Goal: Task Accomplishment & Management: Manage account settings

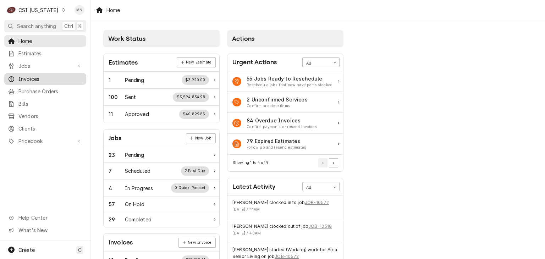
click at [41, 75] on span "Invoices" at bounding box center [50, 78] width 64 height 7
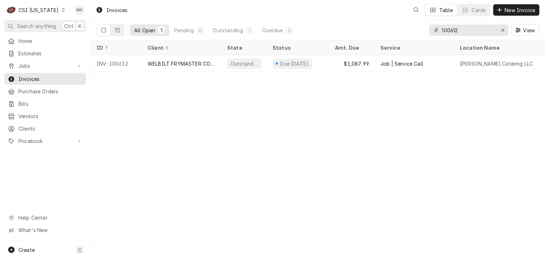
drag, startPoint x: 469, startPoint y: 30, endPoint x: 433, endPoint y: 34, distance: 36.1
click at [434, 34] on div "100612" at bounding box center [469, 29] width 80 height 11
type input "100601"
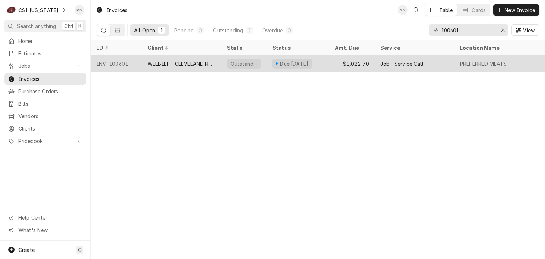
click at [205, 65] on div "WELBILT - CLEVELAND RANGE" at bounding box center [182, 63] width 68 height 7
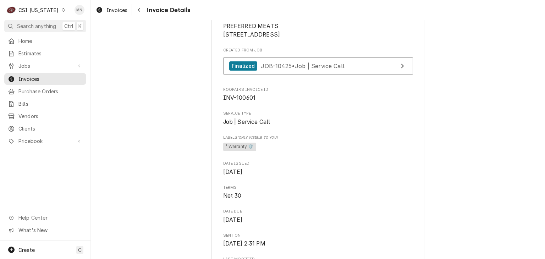
scroll to position [107, 0]
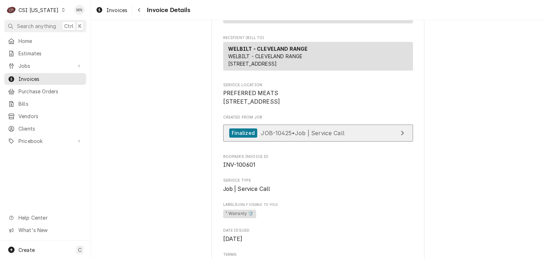
click at [312, 142] on link "Finalized JOB-10425 • Job | Service Call" at bounding box center [318, 133] width 190 height 17
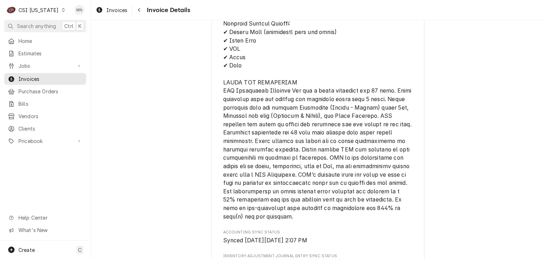
scroll to position [1385, 0]
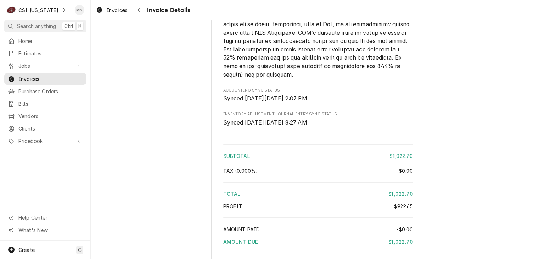
click at [32, 8] on div "CSI [US_STATE]" at bounding box center [38, 9] width 40 height 7
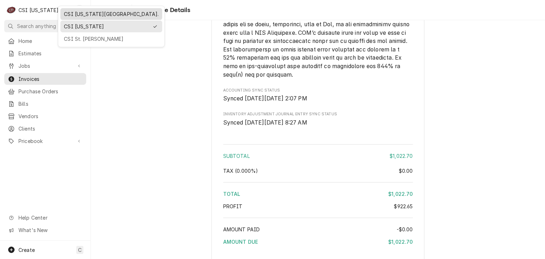
click at [65, 16] on div "CSI [US_STATE][GEOGRAPHIC_DATA]." at bounding box center [111, 13] width 95 height 7
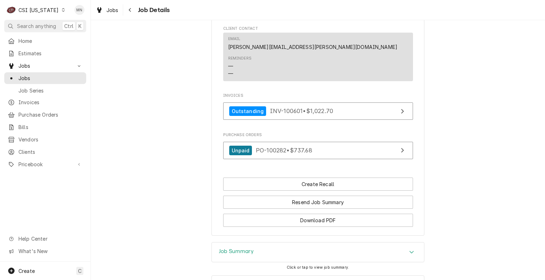
scroll to position [566, 0]
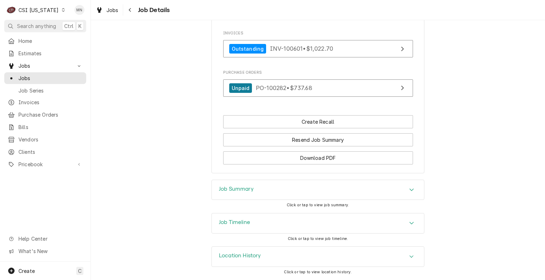
click at [275, 195] on div "Job Summary" at bounding box center [318, 190] width 212 height 20
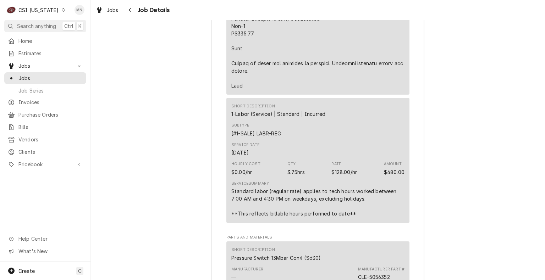
scroll to position [1440, 0]
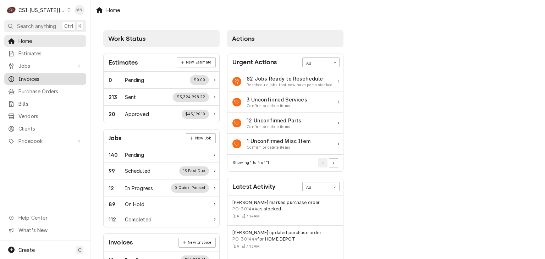
click at [23, 80] on span "Invoices" at bounding box center [50, 78] width 64 height 7
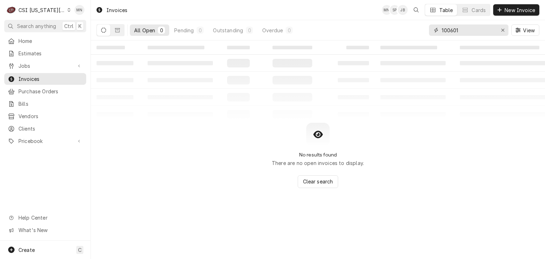
drag, startPoint x: 465, startPoint y: 31, endPoint x: 413, endPoint y: 30, distance: 52.6
click at [414, 30] on div "All Open 0 Pending 0 Outstanding 0 Overdue 0 100601 View" at bounding box center [318, 30] width 443 height 20
type input "302993"
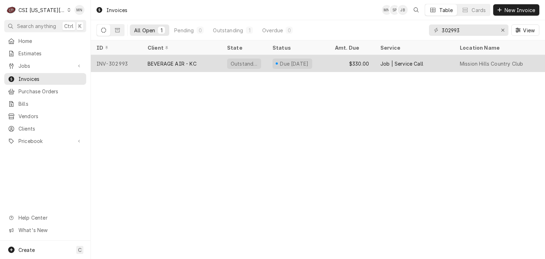
click at [141, 62] on div "INV-302993" at bounding box center [116, 63] width 51 height 17
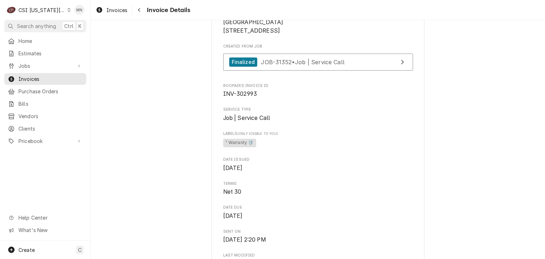
scroll to position [142, 0]
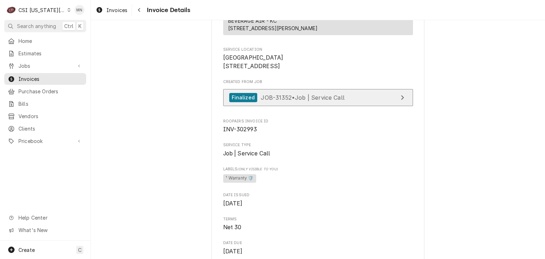
click at [301, 101] on span "JOB-31352 • Job | Service Call" at bounding box center [303, 97] width 84 height 7
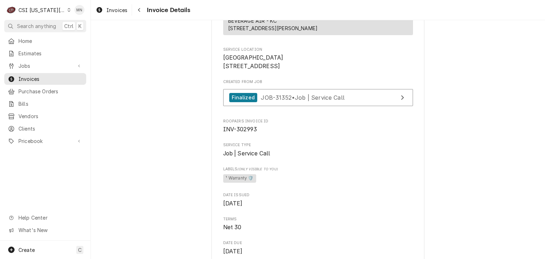
click at [56, 9] on div "CSI [US_STATE][GEOGRAPHIC_DATA]." at bounding box center [41, 9] width 47 height 7
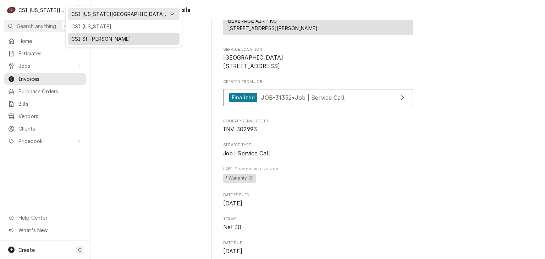
click at [77, 37] on div "CSI St. Louis" at bounding box center [123, 38] width 105 height 7
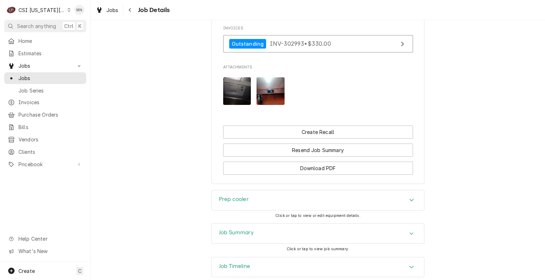
scroll to position [781, 0]
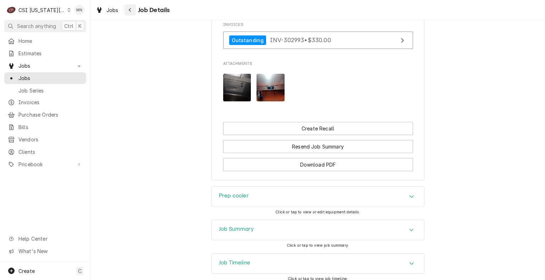
click at [129, 9] on icon "Navigate back" at bounding box center [130, 9] width 3 height 5
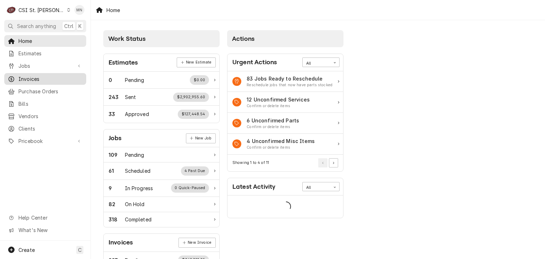
click at [37, 77] on span "Invoices" at bounding box center [50, 78] width 64 height 7
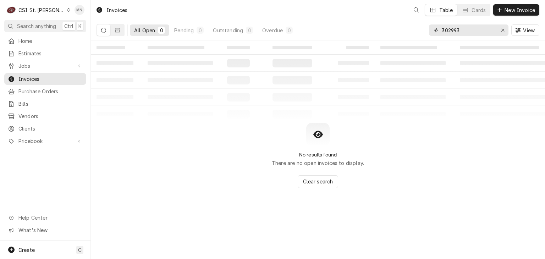
drag, startPoint x: 470, startPoint y: 32, endPoint x: 402, endPoint y: 27, distance: 68.0
click at [405, 28] on div "All Open 0 Pending 0 Outstanding 0 Overdue 0 302993 View" at bounding box center [318, 30] width 443 height 20
type input "403480"
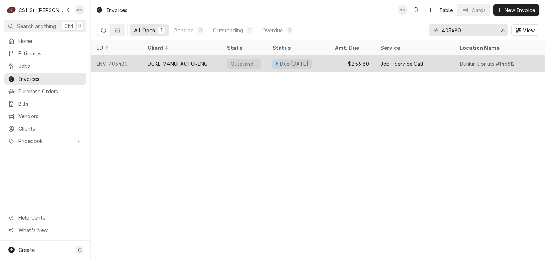
click at [204, 60] on div "DUKE MANUFACTURING" at bounding box center [178, 63] width 60 height 7
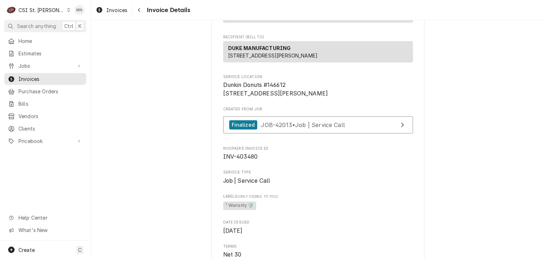
scroll to position [107, 0]
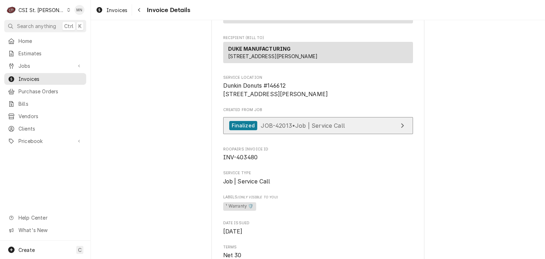
click at [321, 129] on span "JOB-42013 • Job | Service Call" at bounding box center [303, 125] width 84 height 7
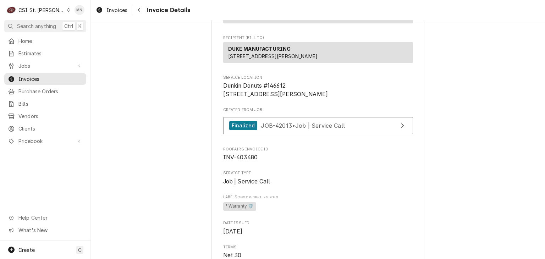
click at [41, 8] on div "CSI St. Louis" at bounding box center [41, 9] width 46 height 7
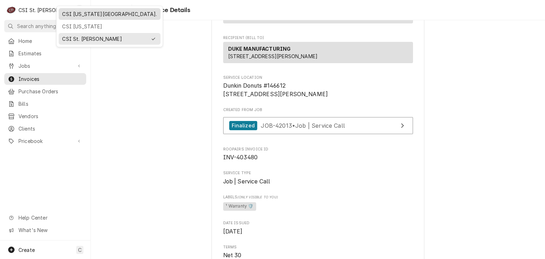
click at [75, 15] on div "CSI [US_STATE][GEOGRAPHIC_DATA]." at bounding box center [109, 13] width 95 height 7
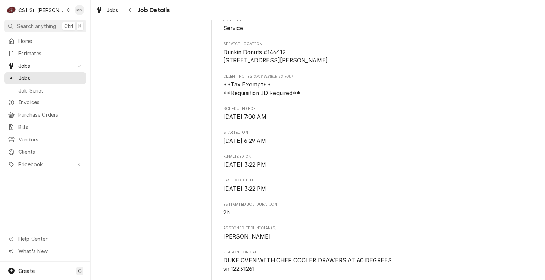
scroll to position [178, 0]
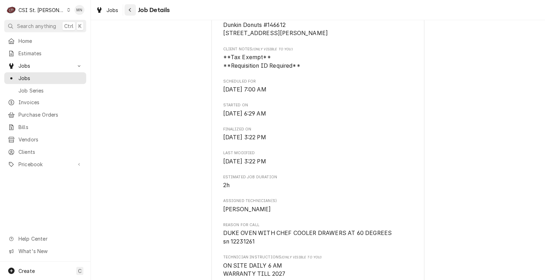
click at [127, 10] on div "Navigate back" at bounding box center [130, 9] width 7 height 7
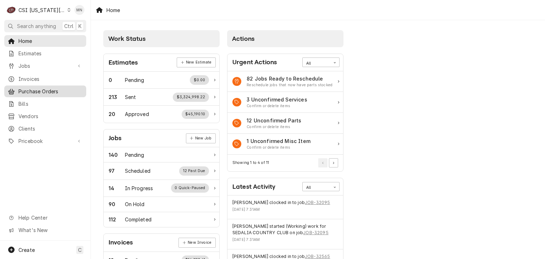
click at [41, 89] on span "Purchase Orders" at bounding box center [50, 91] width 64 height 7
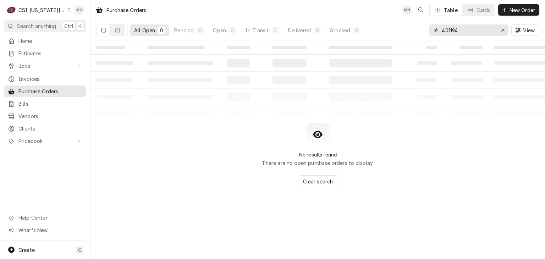
drag, startPoint x: 469, startPoint y: 27, endPoint x: 384, endPoint y: 29, distance: 84.9
click at [384, 29] on div "All Open 0 Pending 0 Open 0 In Transit 0 Delivered 0 Stocked 0 401194 View" at bounding box center [318, 30] width 443 height 20
type input "301446"
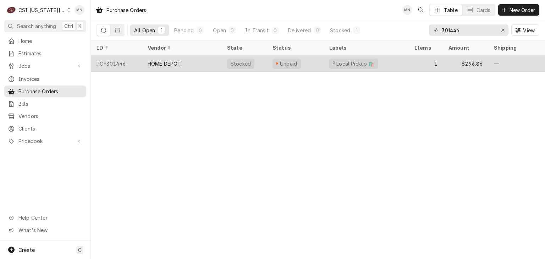
click at [195, 66] on div "HOME DEPOT" at bounding box center [182, 63] width 80 height 17
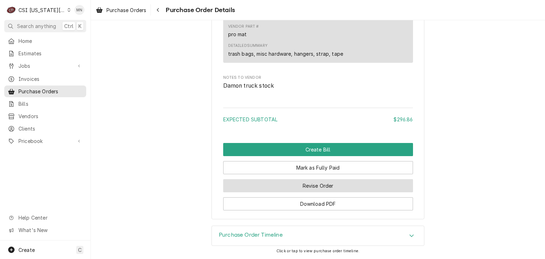
scroll to position [604, 0]
click at [294, 192] on button "Revise Order" at bounding box center [318, 185] width 190 height 13
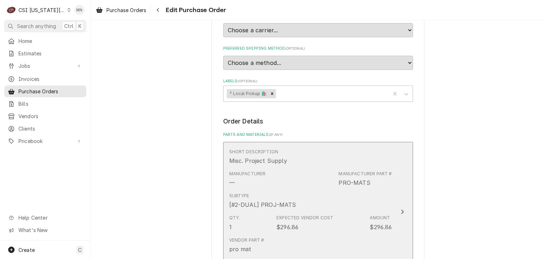
scroll to position [426, 0]
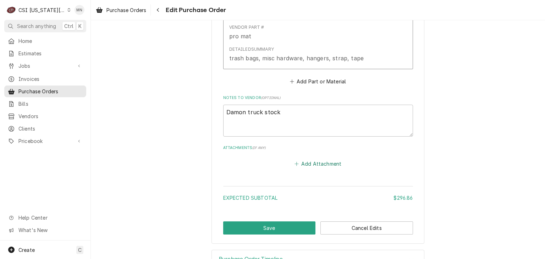
click at [322, 162] on button "Add Attachment" at bounding box center [318, 164] width 50 height 10
type textarea "x"
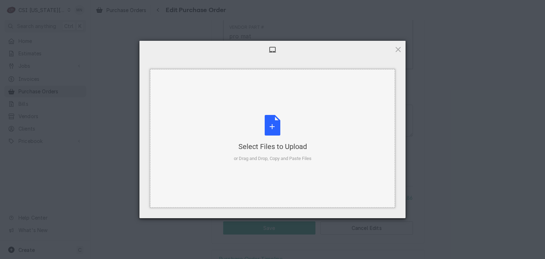
click at [269, 122] on div "Select Files to Upload or Drag and Drop, Copy and Paste Files" at bounding box center [273, 138] width 78 height 47
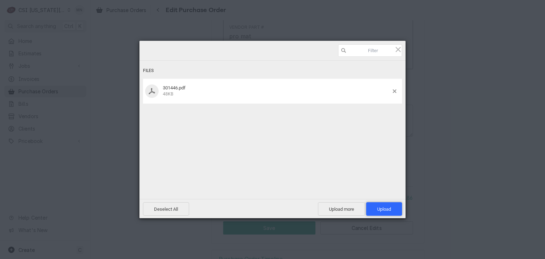
click at [388, 207] on span "Upload 1" at bounding box center [384, 209] width 14 height 5
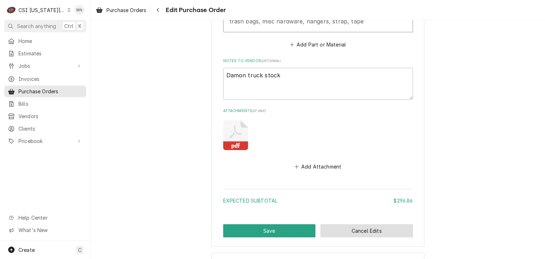
scroll to position [488, 0]
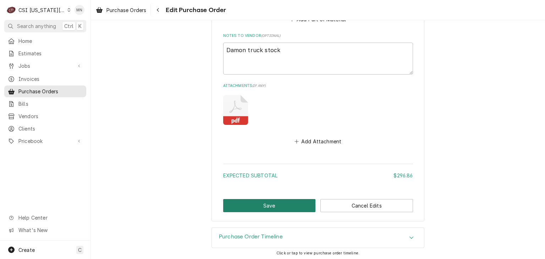
click at [267, 203] on button "Save" at bounding box center [269, 205] width 93 height 13
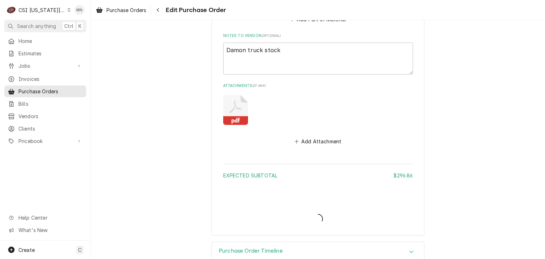
type textarea "x"
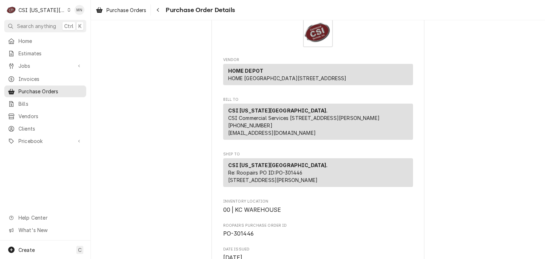
scroll to position [71, 0]
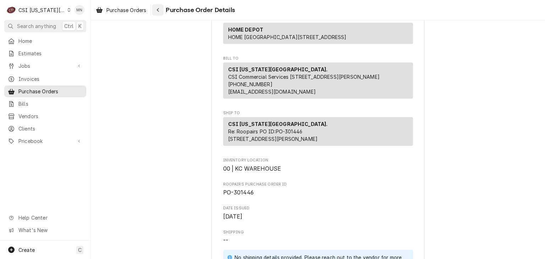
click at [158, 12] on icon "Navigate back" at bounding box center [158, 9] width 3 height 5
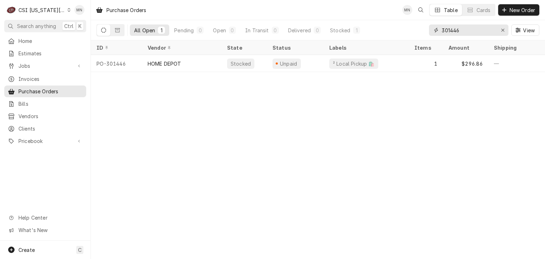
drag, startPoint x: 472, startPoint y: 30, endPoint x: 385, endPoint y: 24, distance: 86.8
click at [385, 24] on div "All Open 1 Pending 0 Open 0 In Transit 0 Delivered 0 Stocked 1 301446 View" at bounding box center [318, 30] width 443 height 20
type input "301305"
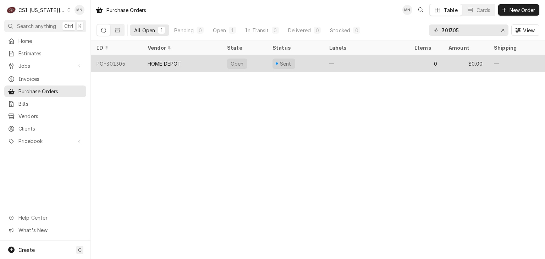
click at [175, 60] on div "HOME DEPOT" at bounding box center [165, 63] width 34 height 7
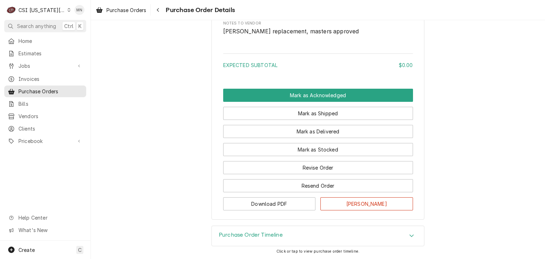
scroll to position [427, 0]
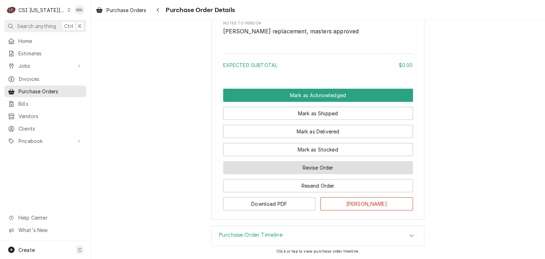
click at [317, 168] on button "Revise Order" at bounding box center [318, 167] width 190 height 13
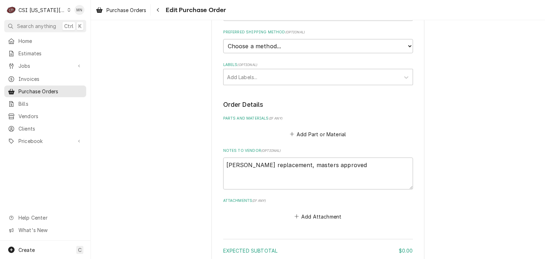
scroll to position [288, 0]
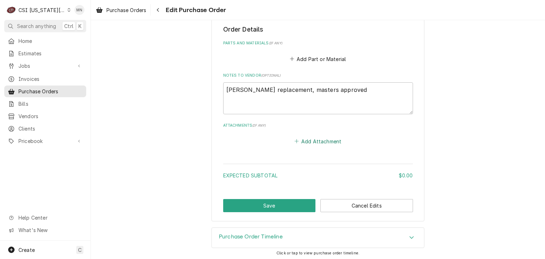
click at [300, 140] on button "Add Attachment" at bounding box center [318, 141] width 50 height 10
type textarea "x"
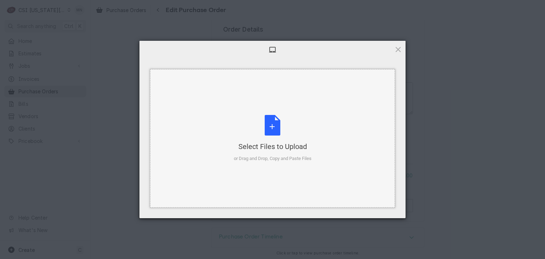
click at [277, 131] on div "Select Files to Upload or Drag and Drop, Copy and Paste Files" at bounding box center [273, 138] width 78 height 47
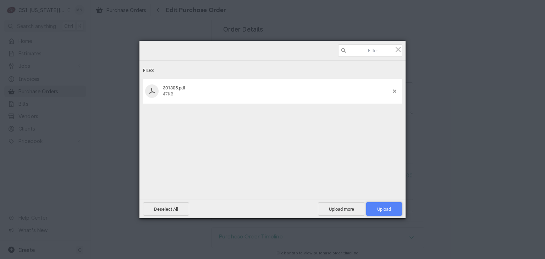
click at [385, 211] on span "Upload 1" at bounding box center [384, 209] width 14 height 5
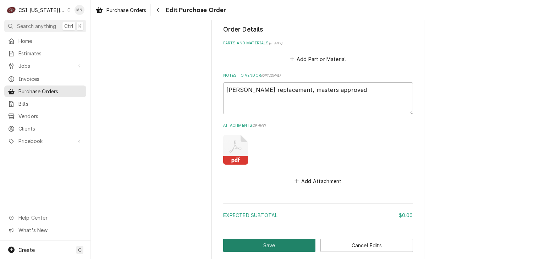
click at [270, 240] on button "Save" at bounding box center [269, 245] width 93 height 13
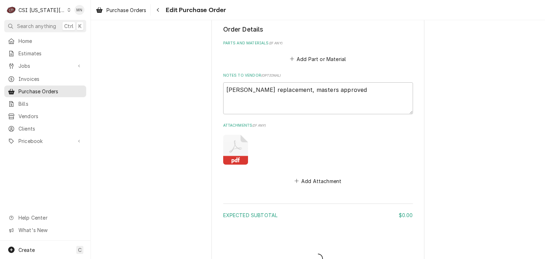
type textarea "x"
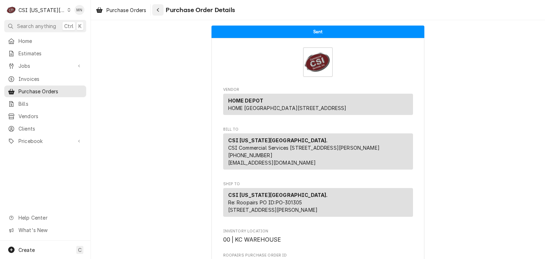
click at [160, 6] on button "Navigate back" at bounding box center [157, 9] width 11 height 11
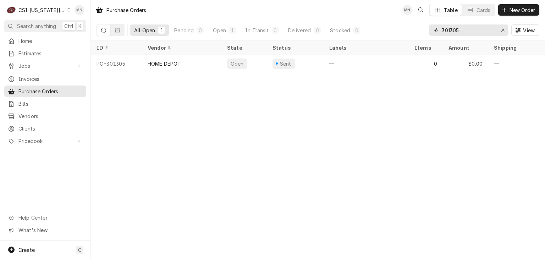
drag, startPoint x: 480, startPoint y: 32, endPoint x: 436, endPoint y: 31, distance: 43.7
click at [440, 31] on div "301305" at bounding box center [469, 29] width 80 height 11
type input "301444"
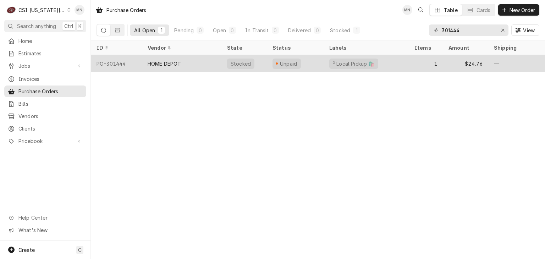
click at [185, 65] on div "HOME DEPOT" at bounding box center [182, 63] width 80 height 17
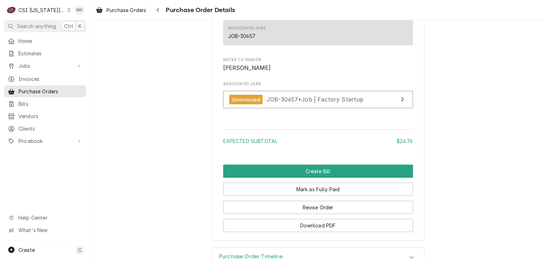
scroll to position [666, 0]
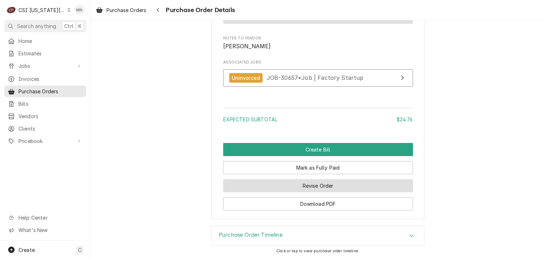
click at [288, 186] on button "Revise Order" at bounding box center [318, 185] width 190 height 13
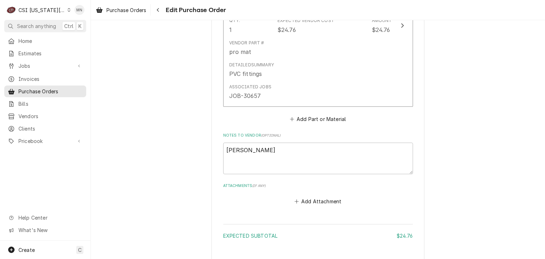
scroll to position [470, 0]
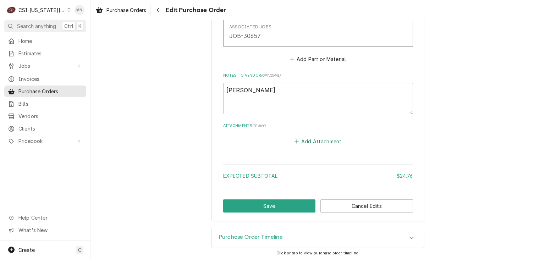
click at [298, 143] on button "Add Attachment" at bounding box center [318, 142] width 50 height 10
type textarea "x"
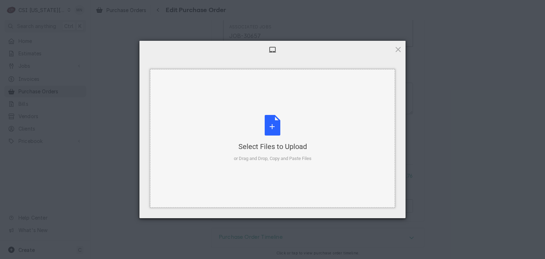
click at [275, 132] on div "Select Files to Upload or Drag and Drop, Copy and Paste Files" at bounding box center [273, 138] width 78 height 47
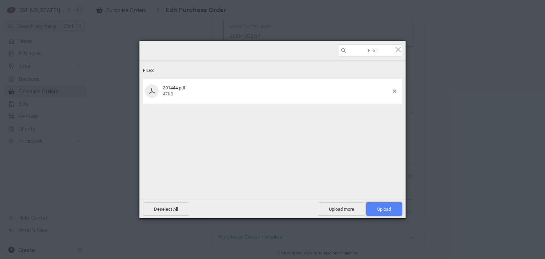
click at [395, 208] on span "Upload 1" at bounding box center [384, 208] width 36 height 13
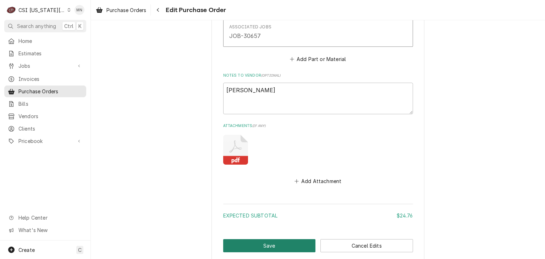
click at [266, 243] on button "Save" at bounding box center [269, 245] width 93 height 13
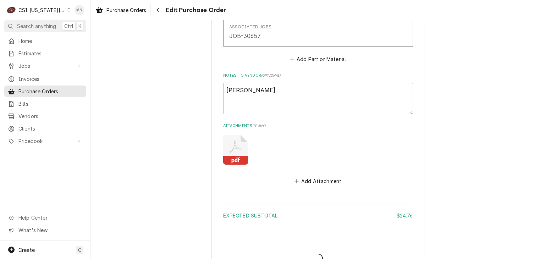
type textarea "x"
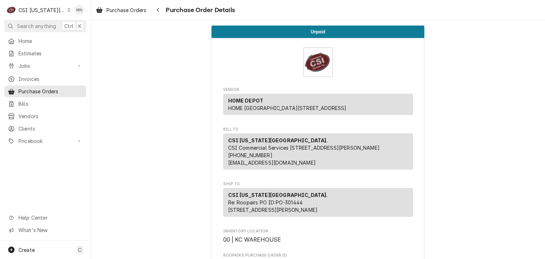
click at [57, 10] on div "CSI Kansas City." at bounding box center [41, 9] width 47 height 7
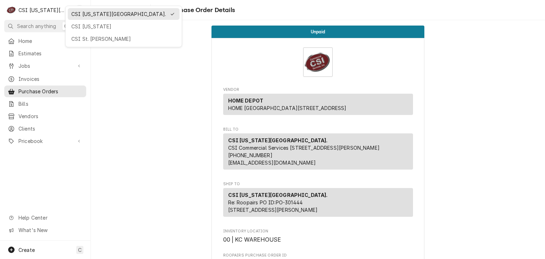
click at [125, 94] on html "C CSI Kansas City. MN Search anything Ctrl K Home Estimates Jobs Jobs Job Serie…" at bounding box center [272, 129] width 545 height 259
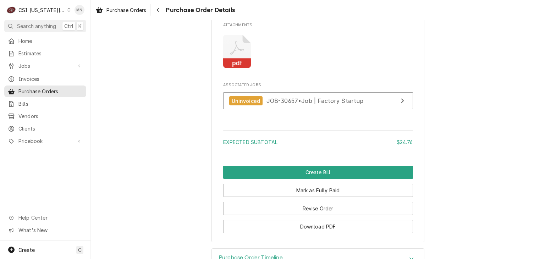
scroll to position [726, 0]
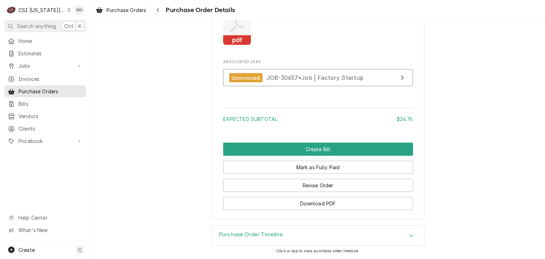
click at [41, 10] on div "CSI Kansas City." at bounding box center [41, 9] width 47 height 7
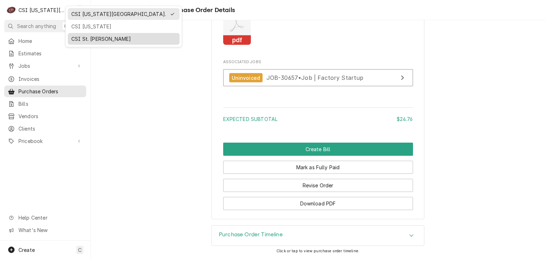
click at [85, 35] on div "CSI St. Louis" at bounding box center [123, 38] width 105 height 7
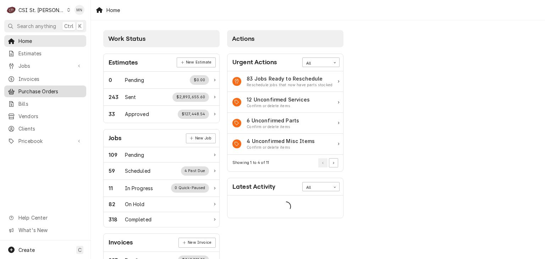
click at [42, 88] on span "Purchase Orders" at bounding box center [50, 91] width 64 height 7
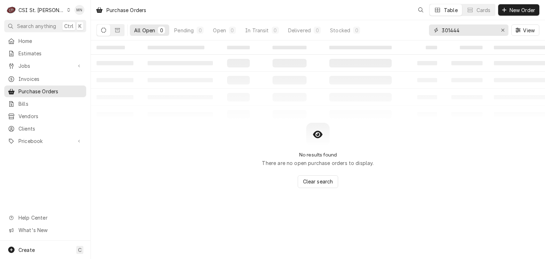
drag, startPoint x: 479, startPoint y: 29, endPoint x: 403, endPoint y: 31, distance: 76.4
click at [408, 32] on div "All Open 0 Pending 0 Open 0 In Transit 0 Delivered 0 Stocked 0 301444 View" at bounding box center [318, 30] width 443 height 20
type input "401192"
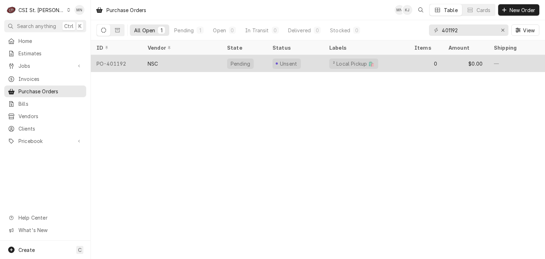
click at [178, 64] on div "NSC" at bounding box center [182, 63] width 80 height 17
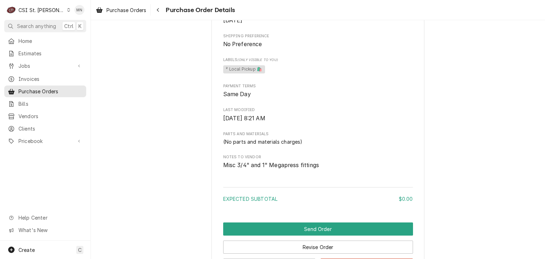
scroll to position [358, 0]
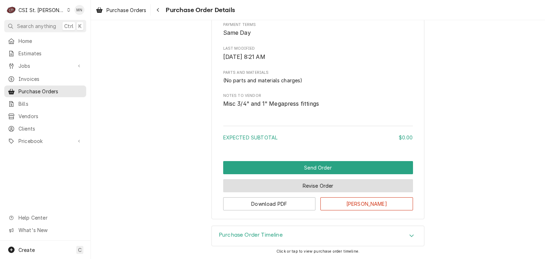
click at [321, 184] on button "Revise Order" at bounding box center [318, 185] width 190 height 13
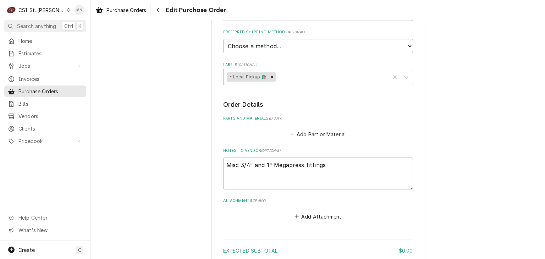
scroll to position [288, 0]
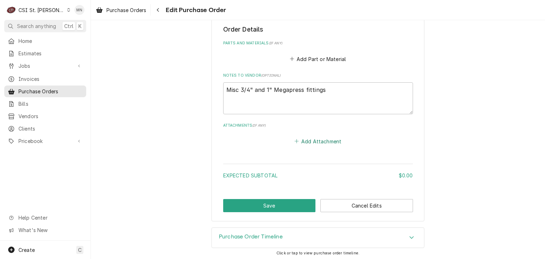
click at [308, 140] on button "Add Attachment" at bounding box center [318, 141] width 50 height 10
type textarea "x"
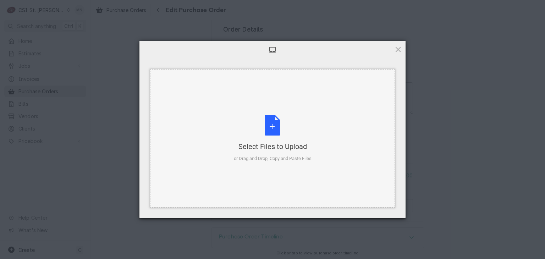
click at [278, 120] on div "Select Files to Upload or Drag and Drop, Copy and Paste Files" at bounding box center [273, 138] width 78 height 47
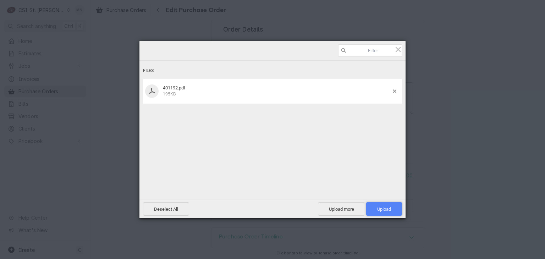
click at [392, 207] on span "Upload 1" at bounding box center [384, 208] width 36 height 13
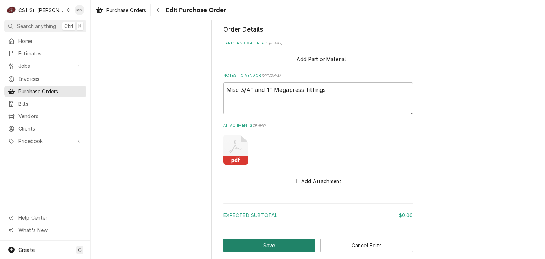
click at [281, 241] on button "Save" at bounding box center [269, 245] width 93 height 13
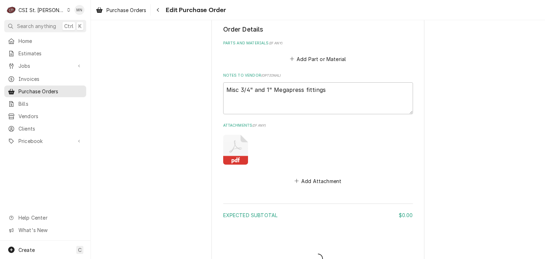
type textarea "x"
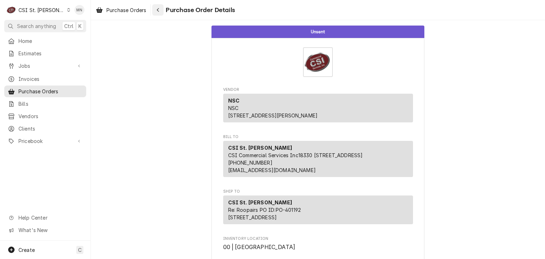
click at [157, 11] on div "Navigate back" at bounding box center [157, 9] width 7 height 7
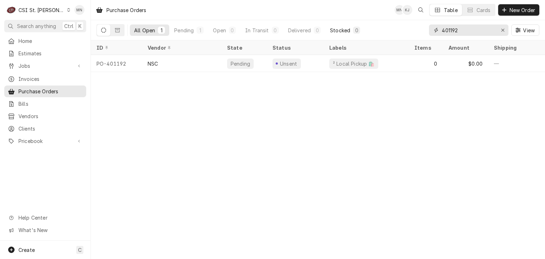
drag, startPoint x: 460, startPoint y: 31, endPoint x: 348, endPoint y: 34, distance: 112.6
click at [348, 34] on div "All Open 1 Pending 1 Open 0 In Transit 0 Delivered 0 Stocked 0 401192 View" at bounding box center [318, 30] width 443 height 20
type input "401190"
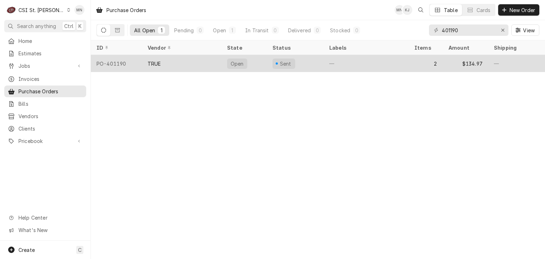
click at [187, 60] on div "TRUE" at bounding box center [182, 63] width 80 height 17
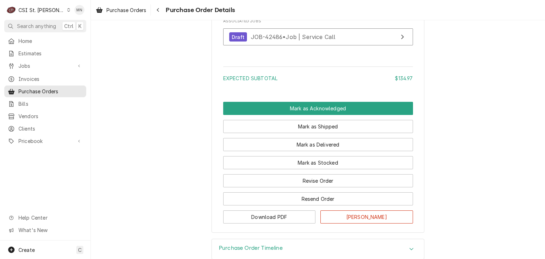
scroll to position [710, 0]
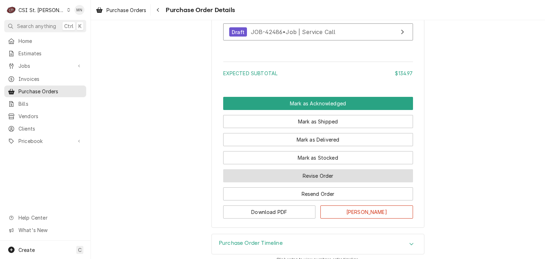
click at [302, 182] on button "Revise Order" at bounding box center [318, 175] width 190 height 13
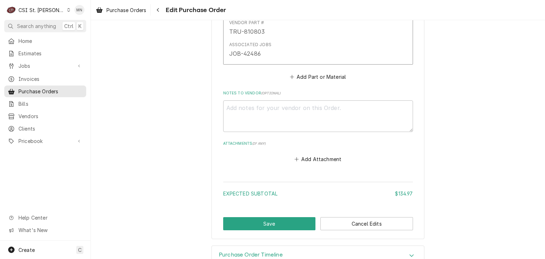
scroll to position [639, 0]
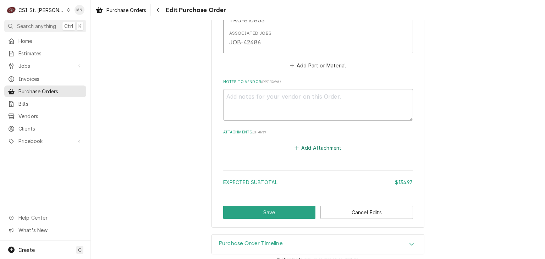
click at [318, 147] on button "Add Attachment" at bounding box center [318, 148] width 50 height 10
type textarea "x"
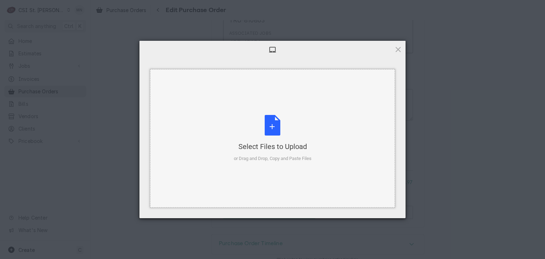
click at [291, 135] on div "Select Files to Upload or Drag and Drop, Copy and Paste Files" at bounding box center [273, 138] width 78 height 47
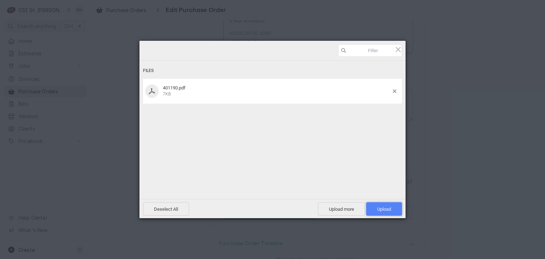
click at [392, 205] on span "Upload 1" at bounding box center [384, 208] width 36 height 13
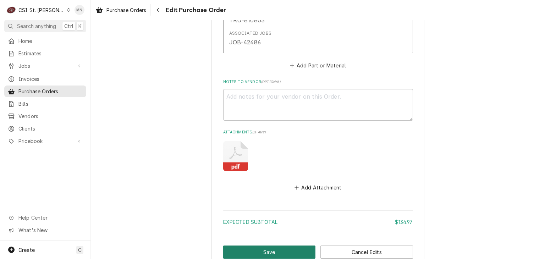
click at [253, 251] on button "Save" at bounding box center [269, 252] width 93 height 13
type textarea "x"
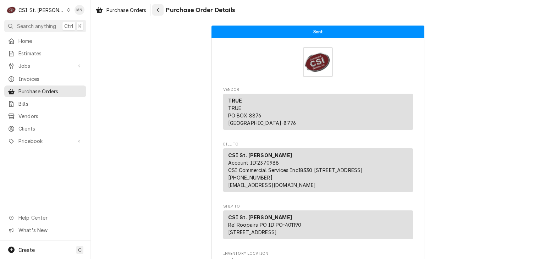
click at [160, 10] on div "Navigate back" at bounding box center [157, 9] width 7 height 7
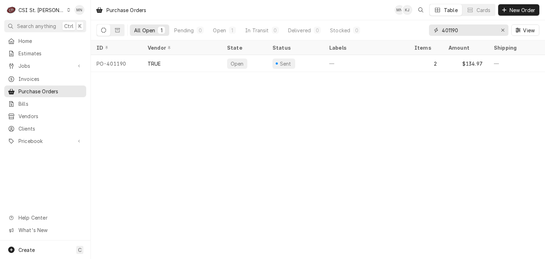
drag, startPoint x: 472, startPoint y: 29, endPoint x: 424, endPoint y: 29, distance: 47.9
click at [430, 30] on div "401190" at bounding box center [469, 29] width 80 height 11
type input "401207"
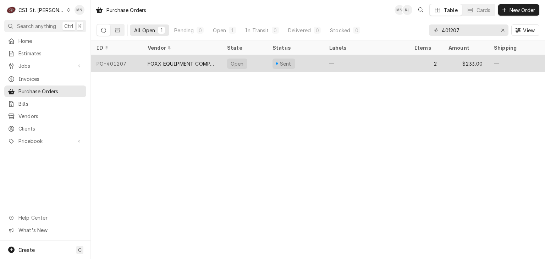
click at [124, 62] on div "PO-401207" at bounding box center [116, 63] width 51 height 17
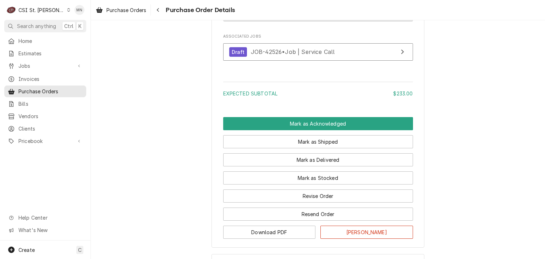
scroll to position [693, 0]
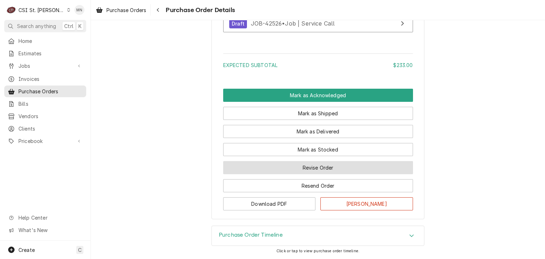
click at [307, 168] on button "Revise Order" at bounding box center [318, 167] width 190 height 13
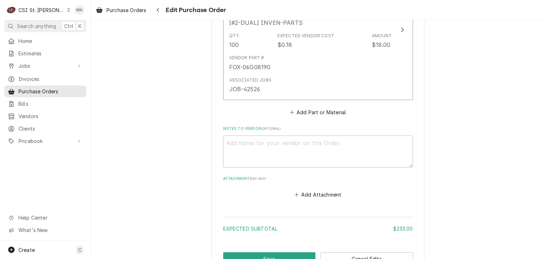
scroll to position [533, 0]
click at [321, 192] on button "Add Attachment" at bounding box center [318, 193] width 50 height 10
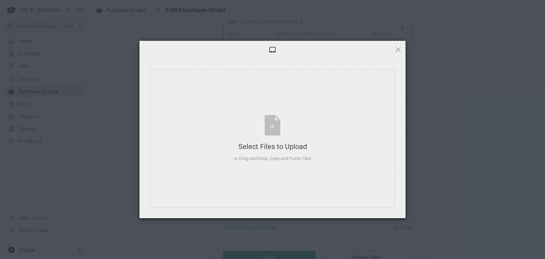
type textarea "x"
click at [260, 147] on div "Select Files to Upload" at bounding box center [273, 147] width 78 height 10
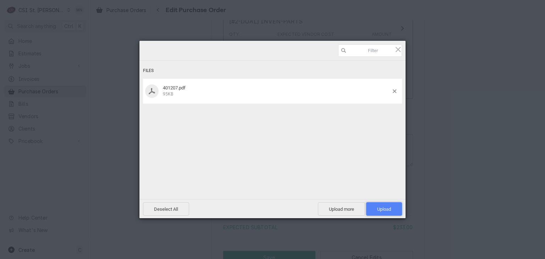
click at [375, 206] on span "Upload 1" at bounding box center [384, 208] width 36 height 13
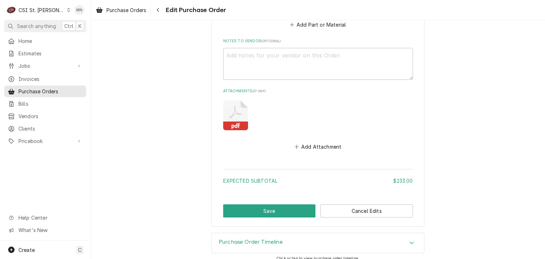
scroll to position [624, 0]
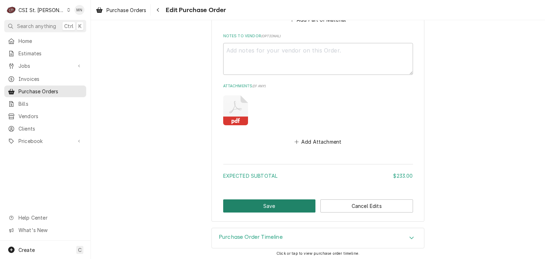
click at [253, 201] on button "Save" at bounding box center [269, 206] width 93 height 13
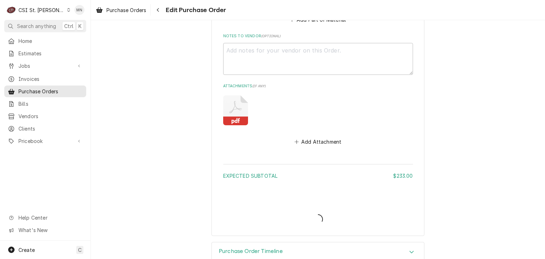
type textarea "x"
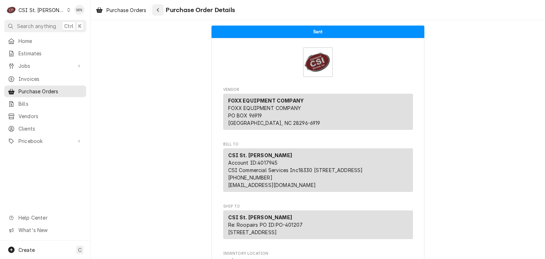
click at [161, 11] on div "Navigate back" at bounding box center [157, 9] width 7 height 7
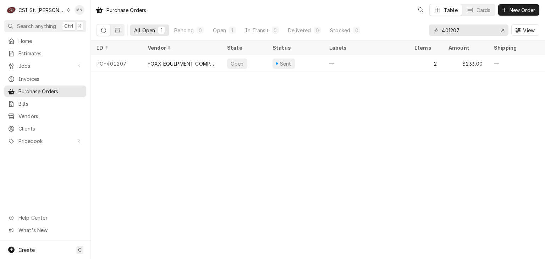
click at [40, 9] on div "CSI St. [PERSON_NAME]" at bounding box center [41, 9] width 46 height 7
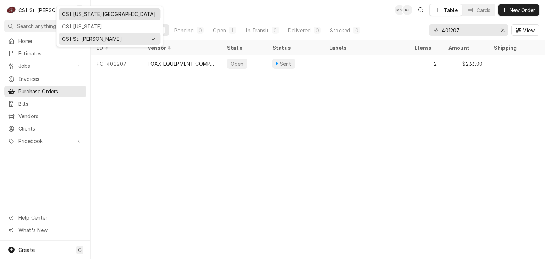
click at [76, 16] on div "CSI Kansas City." at bounding box center [109, 13] width 95 height 7
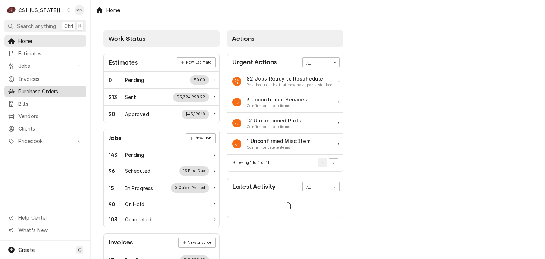
click at [22, 88] on span "Purchase Orders" at bounding box center [50, 91] width 64 height 7
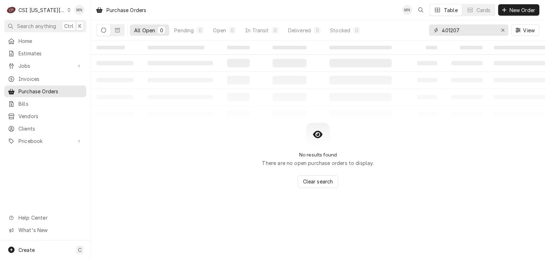
drag, startPoint x: 474, startPoint y: 30, endPoint x: 385, endPoint y: 28, distance: 89.5
click at [385, 28] on div "All Open 0 Pending 0 Open 0 In Transit 0 Delivered 0 Stocked 0 401207 View" at bounding box center [318, 30] width 443 height 20
type input "301430"
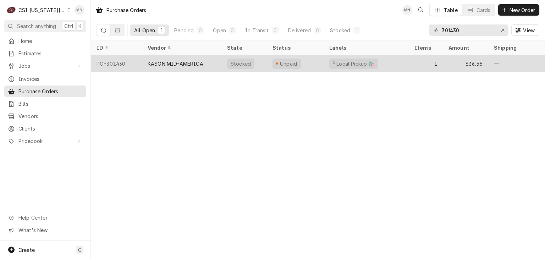
click at [186, 60] on div "KASON MID-AMERICA" at bounding box center [176, 63] width 56 height 7
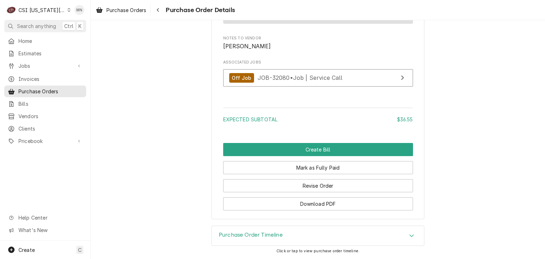
scroll to position [666, 0]
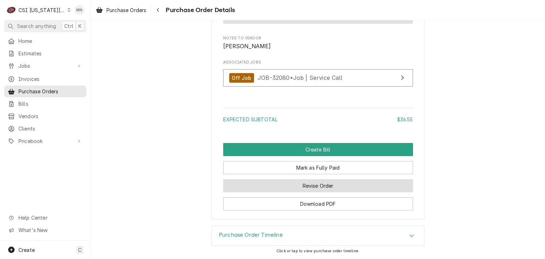
click at [327, 185] on button "Revise Order" at bounding box center [318, 185] width 190 height 13
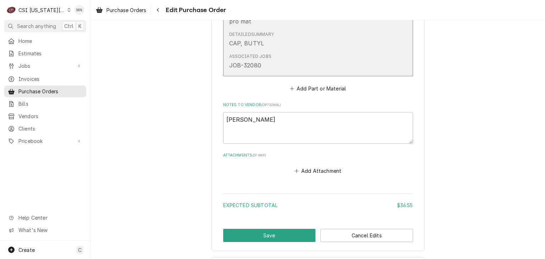
scroll to position [446, 0]
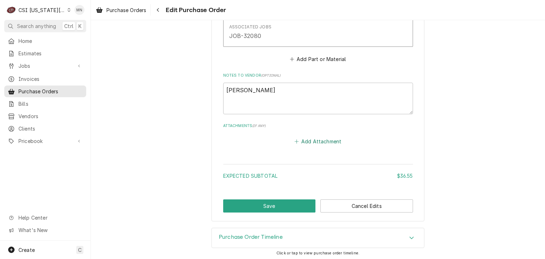
click at [319, 139] on button "Add Attachment" at bounding box center [318, 142] width 50 height 10
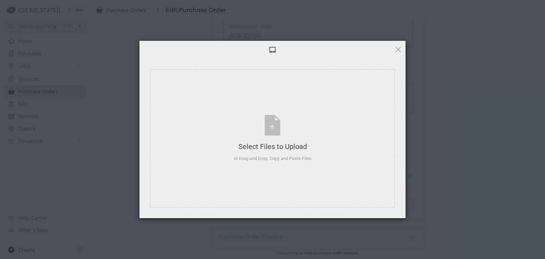
type textarea "x"
click at [274, 148] on div "Select Files to Upload" at bounding box center [273, 147] width 78 height 10
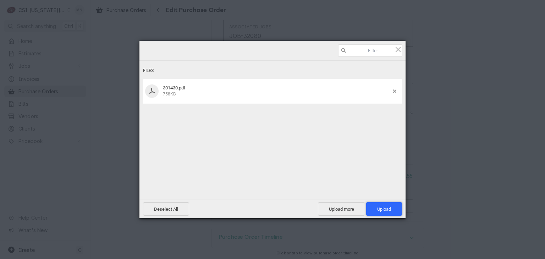
click at [382, 209] on span "Upload 1" at bounding box center [384, 209] width 14 height 5
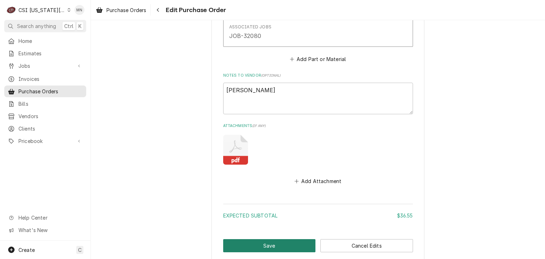
click at [278, 244] on button "Save" at bounding box center [269, 245] width 93 height 13
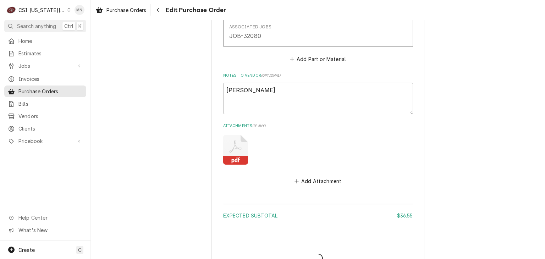
type textarea "x"
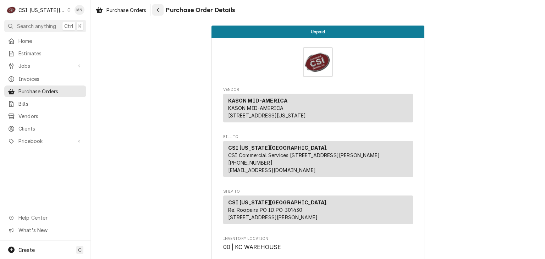
click at [160, 10] on icon "Navigate back" at bounding box center [158, 9] width 3 height 5
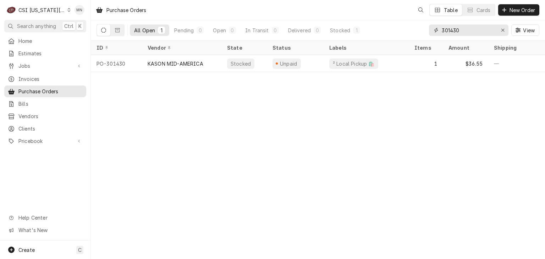
click at [466, 29] on input "301430" at bounding box center [468, 29] width 53 height 11
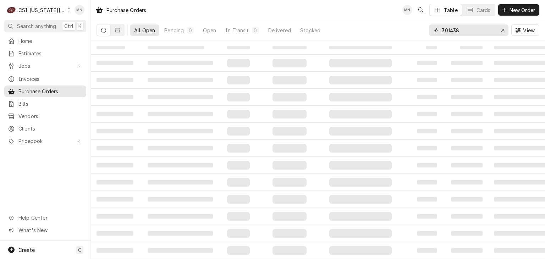
type input "301438"
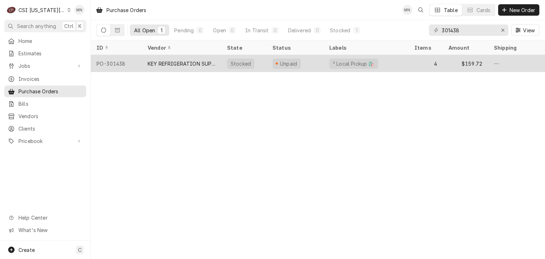
click at [175, 63] on div "KEY REFRIGERATION SUPPLY" at bounding box center [182, 63] width 68 height 7
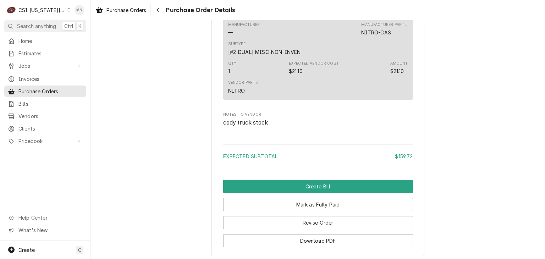
scroll to position [971, 0]
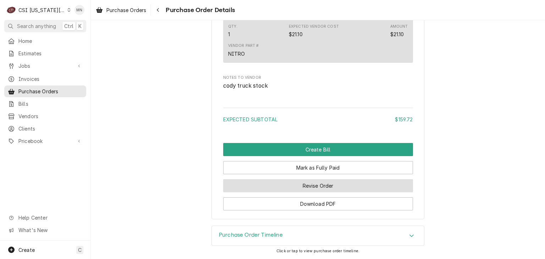
click at [351, 183] on button "Revise Order" at bounding box center [318, 185] width 190 height 13
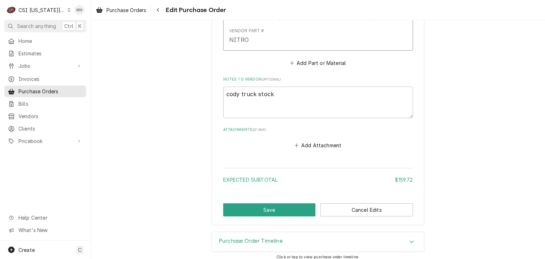
scroll to position [857, 0]
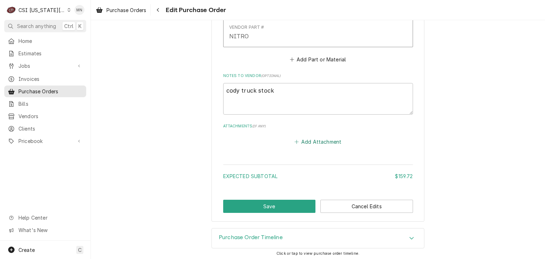
click at [328, 142] on button "Add Attachment" at bounding box center [318, 142] width 50 height 10
type textarea "x"
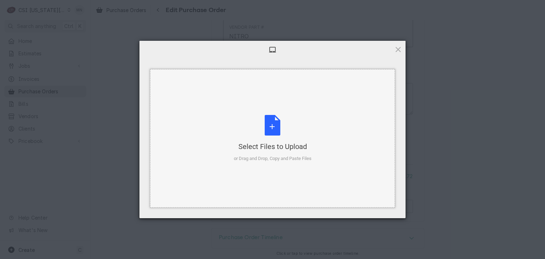
click at [284, 138] on div "Select Files to Upload or Drag and Drop, Copy and Paste Files" at bounding box center [273, 138] width 78 height 47
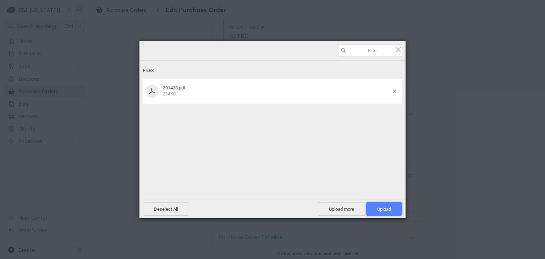
click at [382, 212] on span "Upload 1" at bounding box center [384, 208] width 36 height 13
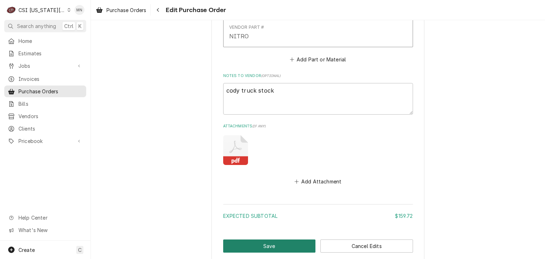
click at [258, 242] on button "Save" at bounding box center [269, 246] width 93 height 13
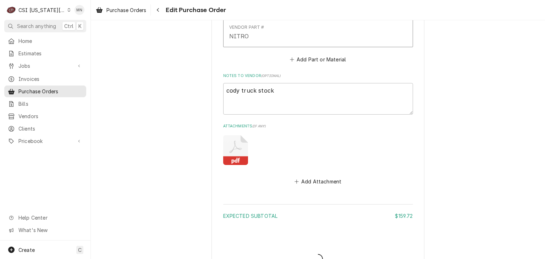
type textarea "x"
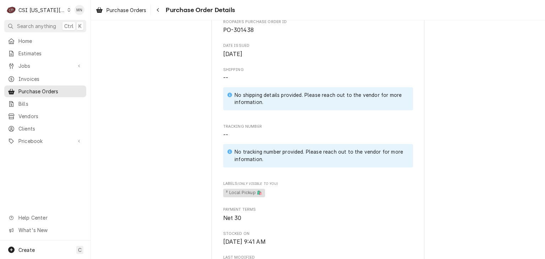
scroll to position [71, 0]
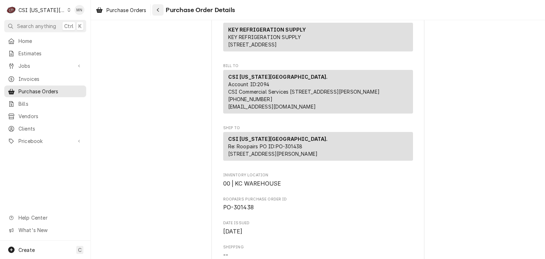
click at [159, 10] on icon "Navigate back" at bounding box center [158, 9] width 3 height 5
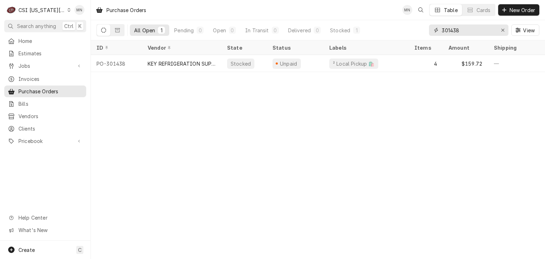
drag, startPoint x: 470, startPoint y: 28, endPoint x: 406, endPoint y: 26, distance: 63.9
click at [406, 26] on div "All Open 1 Pending 0 Open 0 In Transit 0 Delivered 0 Stocked 1 301438 View" at bounding box center [318, 30] width 443 height 20
type input "301442"
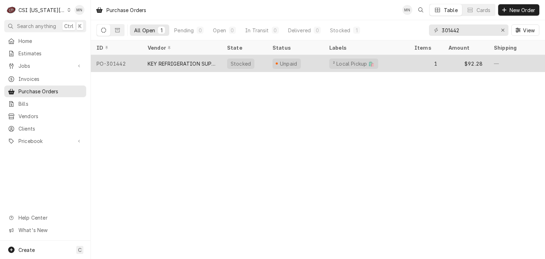
click at [210, 60] on div "KEY REFRIGERATION SUPPLY" at bounding box center [182, 63] width 68 height 7
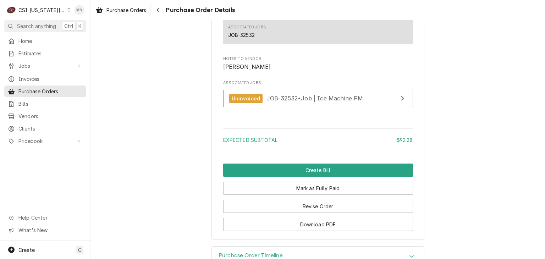
scroll to position [674, 0]
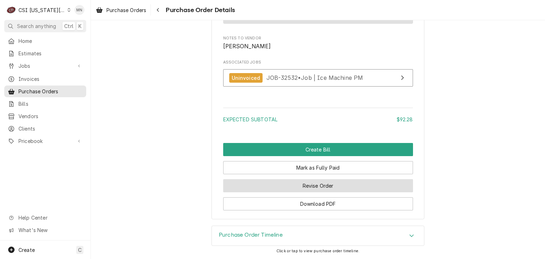
click at [326, 187] on button "Revise Order" at bounding box center [318, 185] width 190 height 13
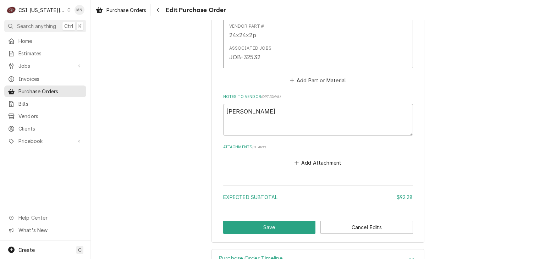
scroll to position [462, 0]
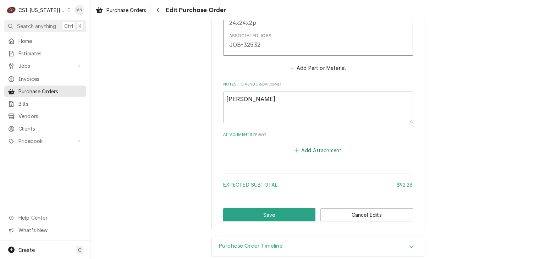
click at [330, 147] on button "Add Attachment" at bounding box center [318, 151] width 50 height 10
type textarea "x"
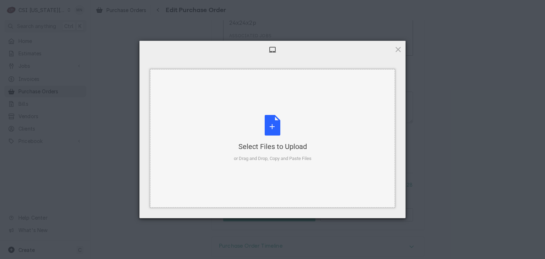
click at [294, 137] on div "Select Files to Upload or Drag and Drop, Copy and Paste Files" at bounding box center [273, 138] width 78 height 47
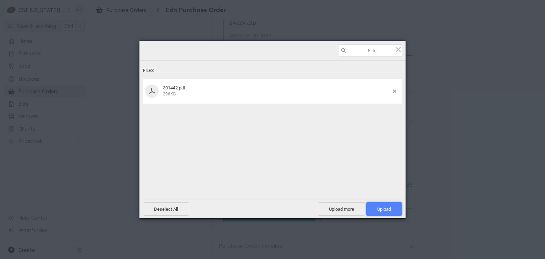
click at [386, 209] on span "Upload 1" at bounding box center [384, 209] width 14 height 5
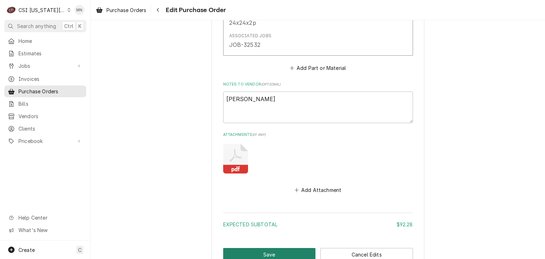
click at [280, 250] on button "Save" at bounding box center [269, 254] width 93 height 13
type textarea "x"
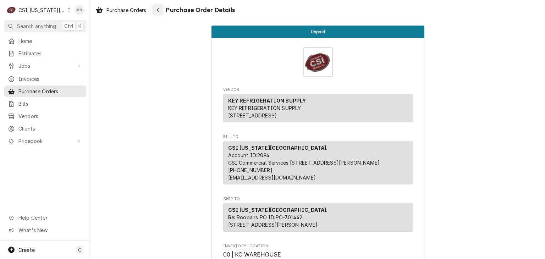
click at [163, 11] on button "Navigate back" at bounding box center [157, 9] width 11 height 11
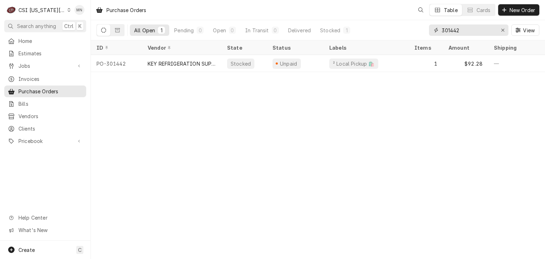
drag, startPoint x: 467, startPoint y: 29, endPoint x: 418, endPoint y: 26, distance: 49.1
click at [422, 27] on div "All Open 1 Pending 0 Open 0 In Transit 0 Delivered Stocked 1 301442 View" at bounding box center [318, 30] width 443 height 20
type input "301439"
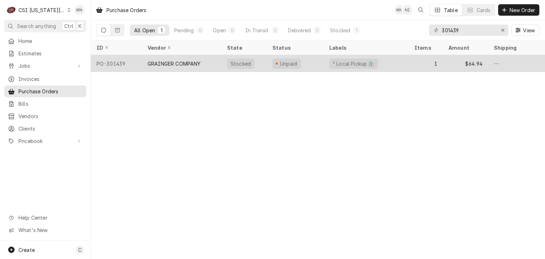
click at [175, 66] on div "GRAINGER COMPANY" at bounding box center [182, 63] width 80 height 17
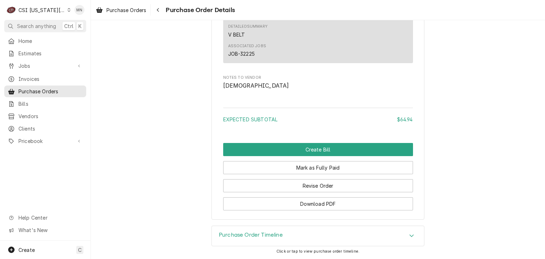
scroll to position [627, 0]
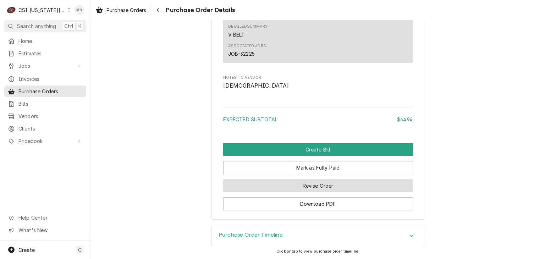
click at [300, 187] on button "Revise Order" at bounding box center [318, 185] width 190 height 13
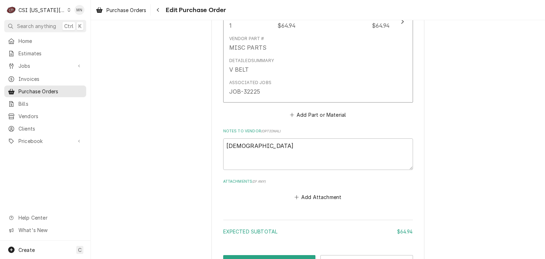
scroll to position [426, 0]
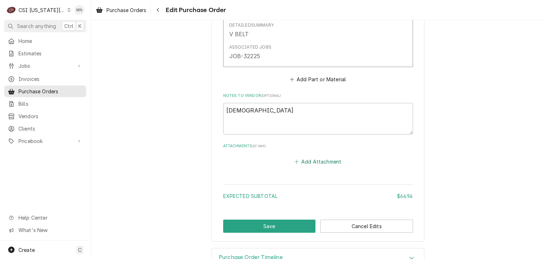
click at [308, 159] on button "Add Attachment" at bounding box center [318, 162] width 50 height 10
type textarea "x"
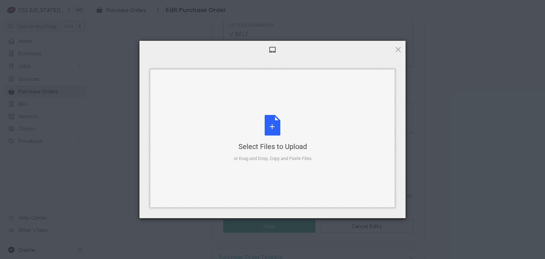
click at [281, 144] on div "Select Files to Upload" at bounding box center [273, 147] width 78 height 10
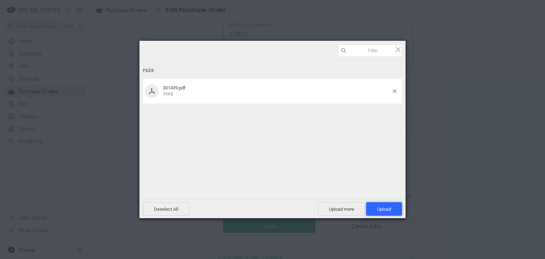
click at [380, 206] on span "Upload 1" at bounding box center [384, 208] width 36 height 13
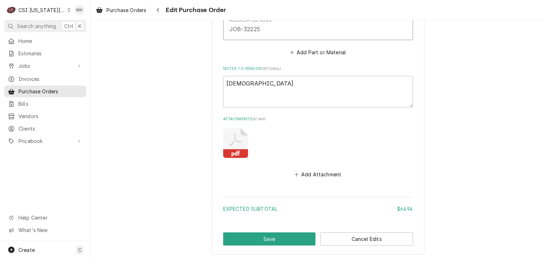
scroll to position [486, 0]
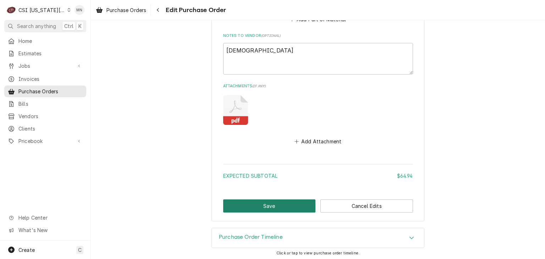
click at [256, 203] on button "Save" at bounding box center [269, 206] width 93 height 13
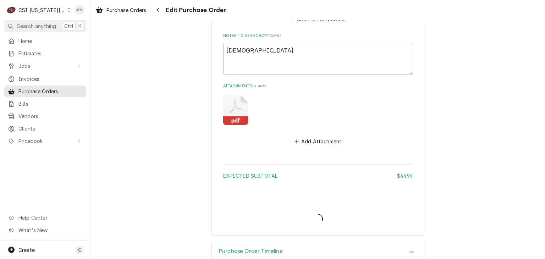
type textarea "x"
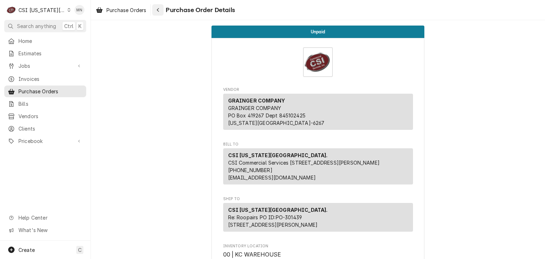
click at [158, 9] on icon "Navigate back" at bounding box center [158, 9] width 3 height 5
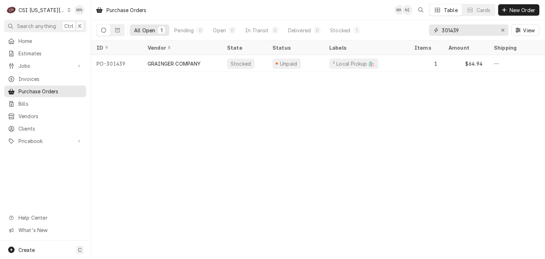
drag, startPoint x: 468, startPoint y: 32, endPoint x: 408, endPoint y: 35, distance: 60.1
click at [408, 35] on div "All Open 1 Pending 0 Open 0 In Transit 0 Delivered 0 Stocked 1 301439 View" at bounding box center [318, 30] width 443 height 20
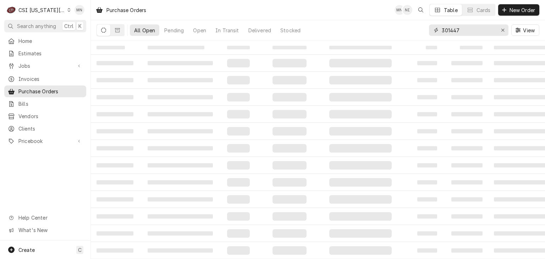
type input "301447"
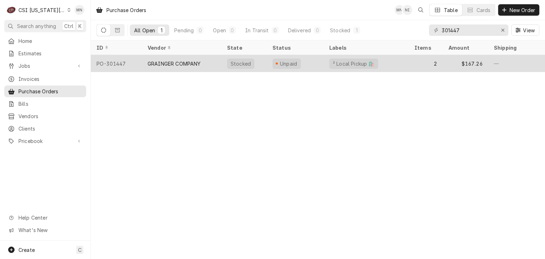
click at [206, 62] on div "GRAINGER COMPANY" at bounding box center [182, 63] width 80 height 17
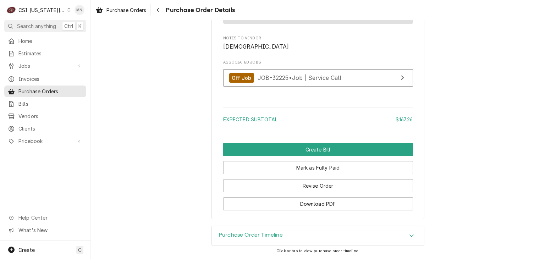
scroll to position [811, 0]
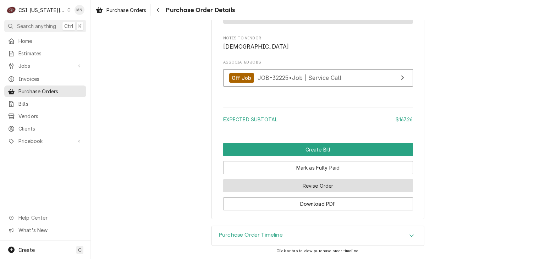
click at [311, 185] on button "Revise Order" at bounding box center [318, 185] width 190 height 13
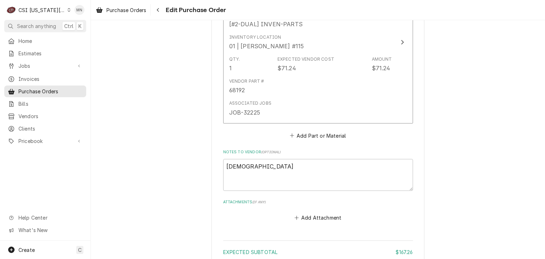
scroll to position [612, 0]
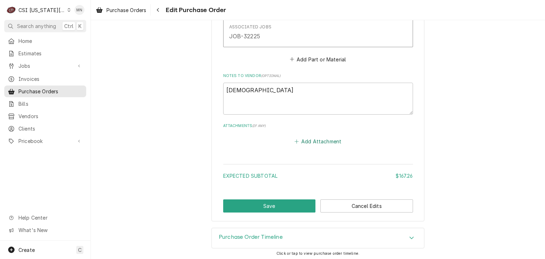
click at [321, 143] on button "Add Attachment" at bounding box center [318, 142] width 50 height 10
type textarea "x"
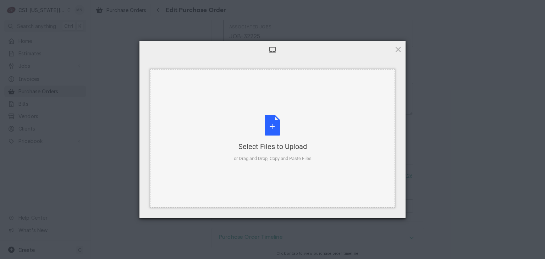
click at [280, 132] on div "Select Files to Upload or Drag and Drop, Copy and Paste Files" at bounding box center [273, 138] width 78 height 47
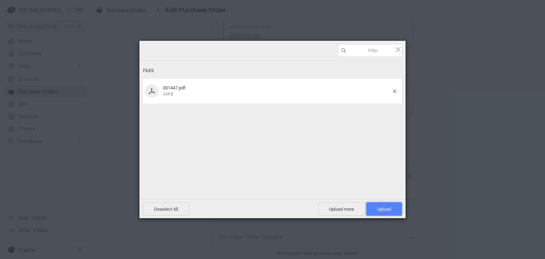
click at [388, 211] on span "Upload 1" at bounding box center [384, 209] width 14 height 5
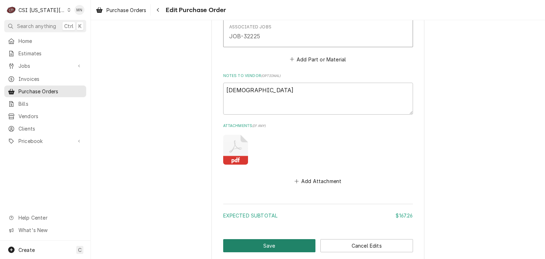
click at [274, 240] on button "Save" at bounding box center [269, 245] width 93 height 13
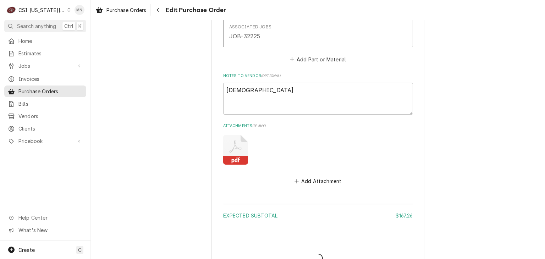
type textarea "x"
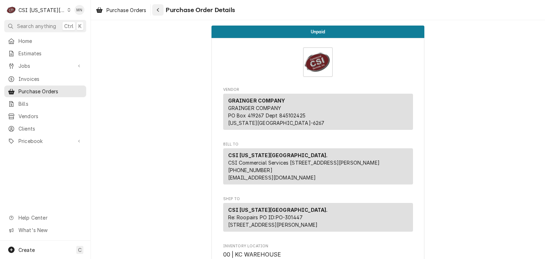
click at [159, 12] on div "Navigate back" at bounding box center [157, 9] width 7 height 7
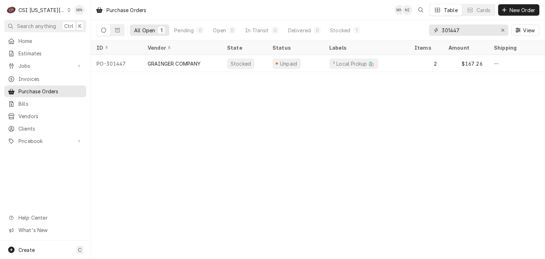
drag, startPoint x: 483, startPoint y: 30, endPoint x: 390, endPoint y: 32, distance: 92.7
click at [394, 32] on div "All Open 1 Pending 0 Open 0 In Transit 0 Delivered 0 Stocked 1 301447 View" at bounding box center [318, 30] width 443 height 20
type input "301329"
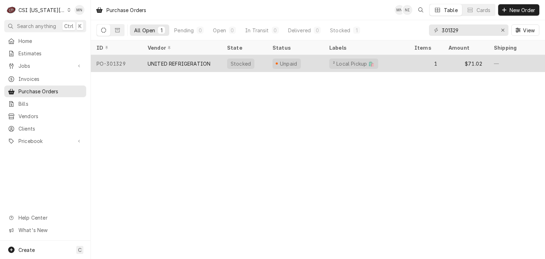
click at [181, 61] on div "UNITED REFRIGERATION" at bounding box center [179, 63] width 63 height 7
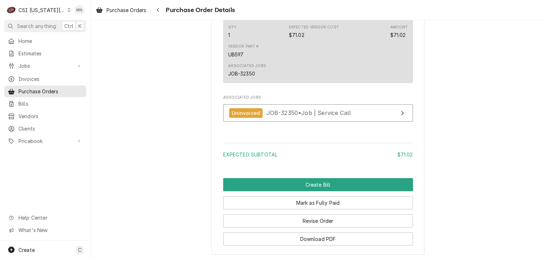
scroll to position [611, 0]
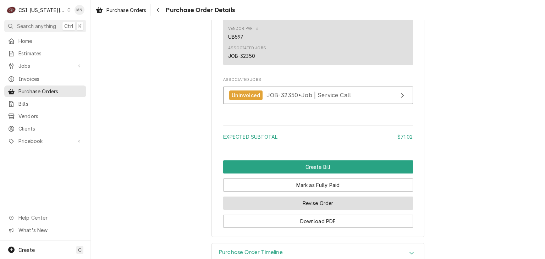
click at [327, 210] on button "Revise Order" at bounding box center [318, 203] width 190 height 13
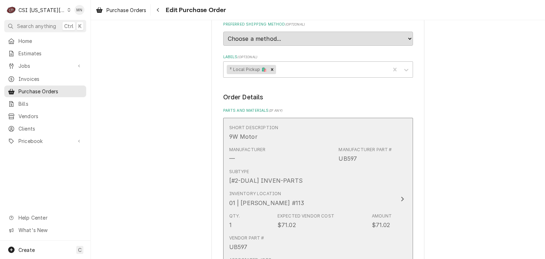
scroll to position [426, 0]
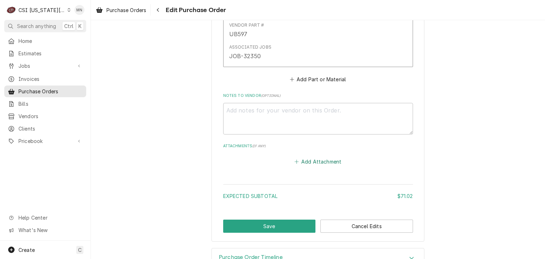
click at [319, 161] on button "Add Attachment" at bounding box center [318, 162] width 50 height 10
type textarea "x"
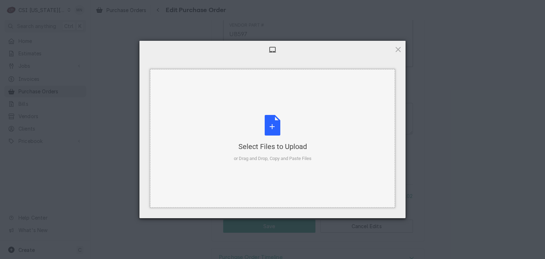
click at [277, 147] on div "Select Files to Upload" at bounding box center [273, 147] width 78 height 10
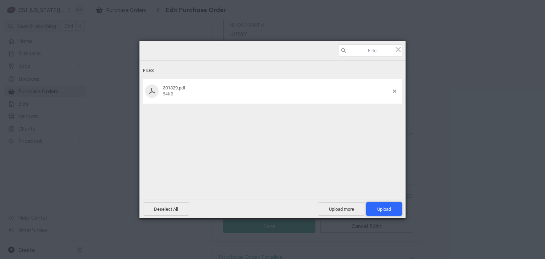
click at [385, 205] on span "Upload 1" at bounding box center [384, 208] width 36 height 13
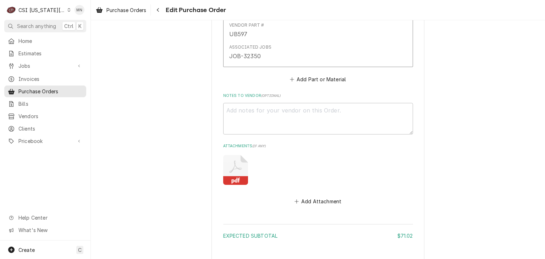
scroll to position [486, 0]
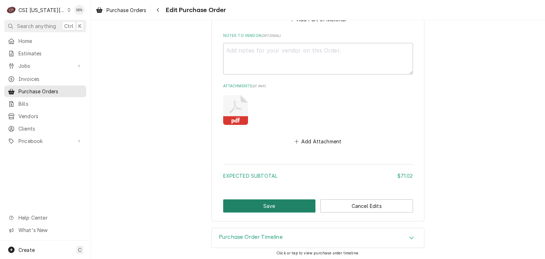
click at [274, 202] on button "Save" at bounding box center [269, 206] width 93 height 13
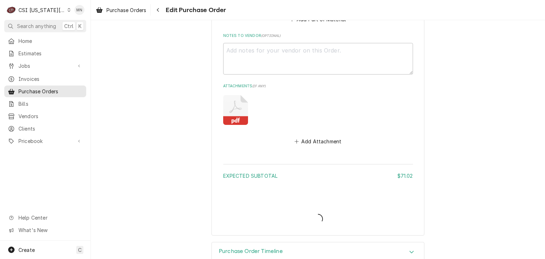
type textarea "x"
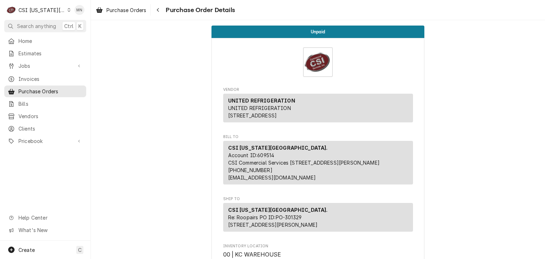
click at [58, 9] on div "CSI Kansas City." at bounding box center [41, 9] width 47 height 7
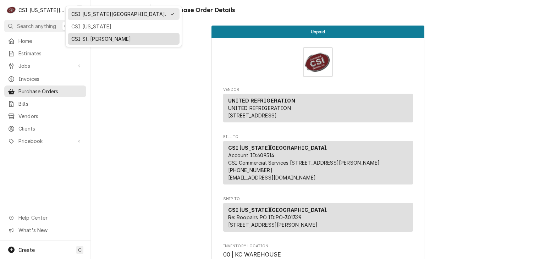
click at [85, 34] on div "CSI St. [PERSON_NAME]" at bounding box center [123, 38] width 109 height 9
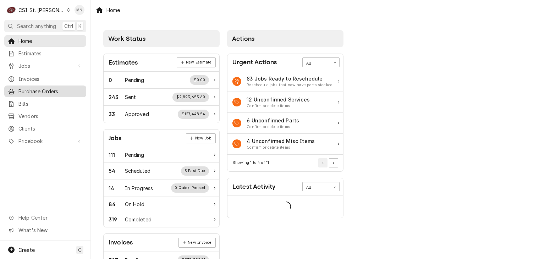
click at [20, 89] on span "Purchase Orders" at bounding box center [50, 91] width 64 height 7
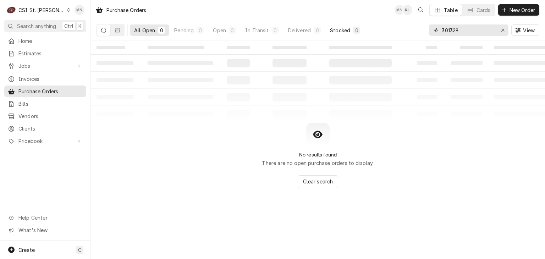
drag, startPoint x: 467, startPoint y: 32, endPoint x: 358, endPoint y: 32, distance: 109.0
click at [358, 32] on div "All Open 0 Pending 0 Open 0 In Transit 0 Delivered 0 Stocked 0 301329 View" at bounding box center [318, 30] width 443 height 20
type input "401201"
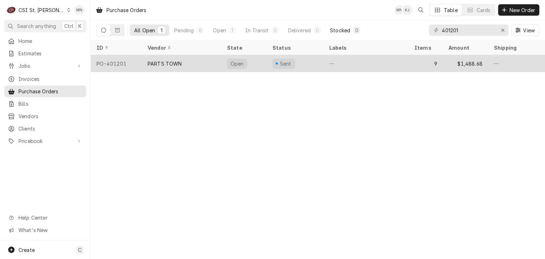
click at [185, 60] on div "PARTS TOWN" at bounding box center [182, 63] width 80 height 17
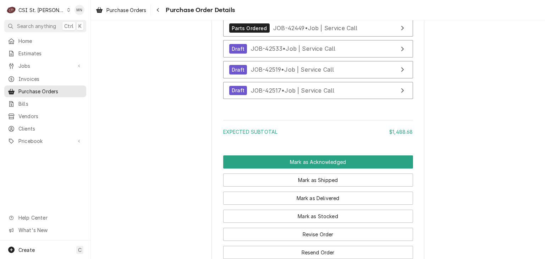
scroll to position [1811, 0]
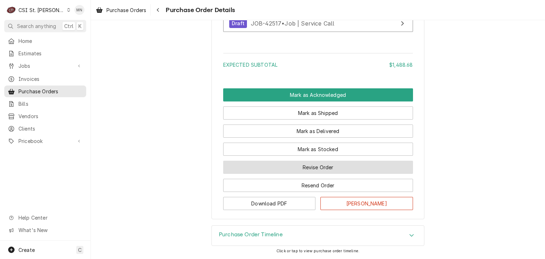
click at [325, 174] on button "Revise Order" at bounding box center [318, 167] width 190 height 13
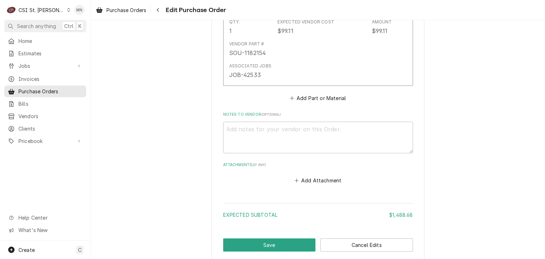
scroll to position [1781, 0]
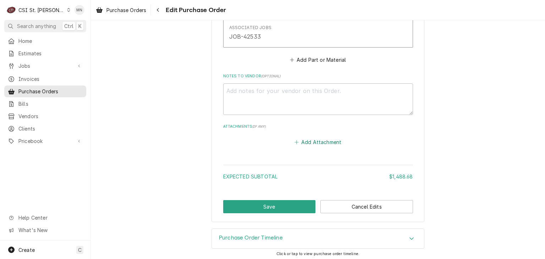
click at [317, 142] on button "Add Attachment" at bounding box center [318, 142] width 50 height 10
type textarea "x"
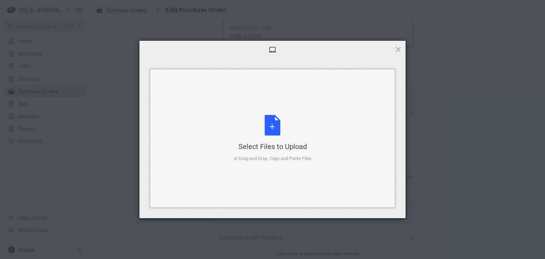
click at [276, 141] on div "Select Files to Upload or Drag and Drop, Copy and Paste Files" at bounding box center [273, 138] width 78 height 47
click at [384, 50] on div at bounding box center [273, 50] width 266 height 18
click at [403, 48] on div at bounding box center [273, 50] width 266 height 18
click at [398, 45] on div at bounding box center [273, 50] width 266 height 18
click at [399, 48] on span at bounding box center [398, 49] width 8 height 8
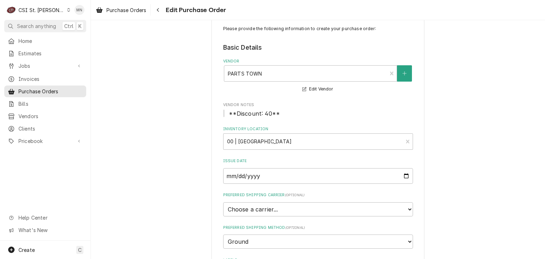
scroll to position [0, 0]
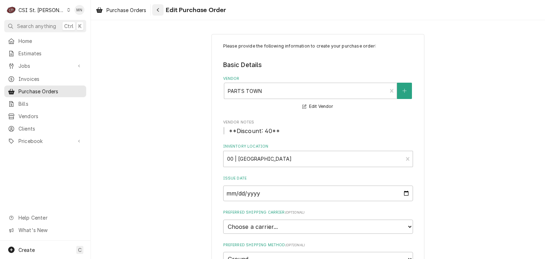
click at [159, 8] on icon "Navigate back" at bounding box center [158, 9] width 3 height 5
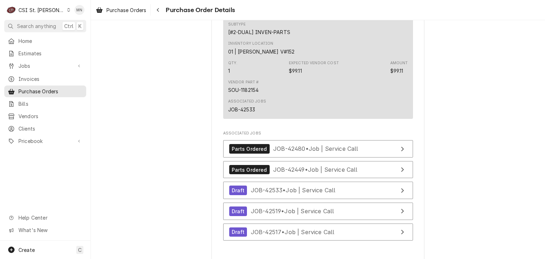
scroll to position [1811, 0]
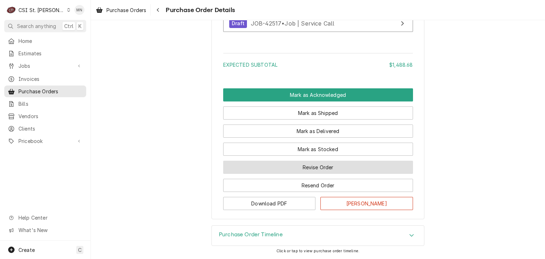
click at [325, 174] on button "Revise Order" at bounding box center [318, 167] width 190 height 13
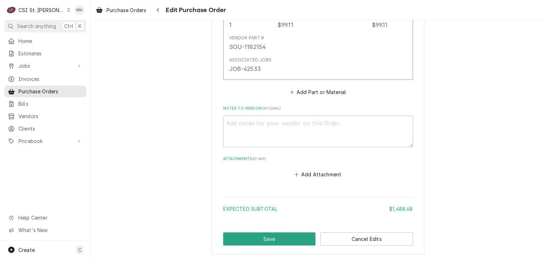
scroll to position [1710, 0]
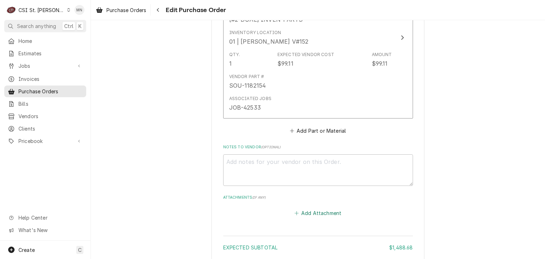
click at [319, 211] on button "Add Attachment" at bounding box center [318, 213] width 50 height 10
type textarea "x"
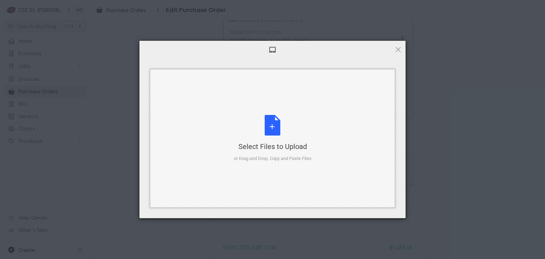
click at [267, 138] on div "Select Files to Upload or Drag and Drop, Copy and Paste Files" at bounding box center [273, 138] width 78 height 47
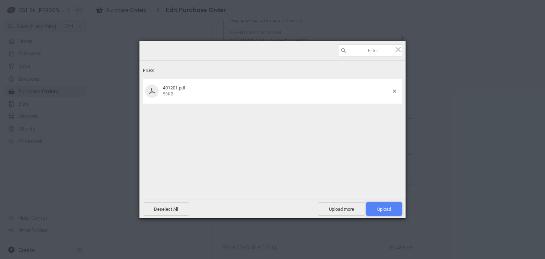
click at [382, 207] on span "Upload 1" at bounding box center [384, 209] width 14 height 5
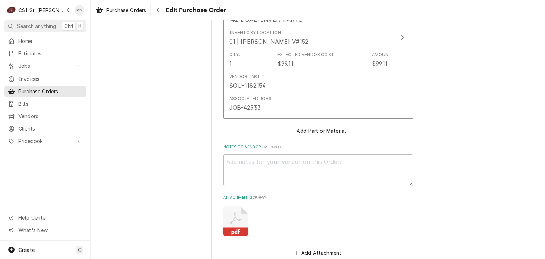
scroll to position [1820, 0]
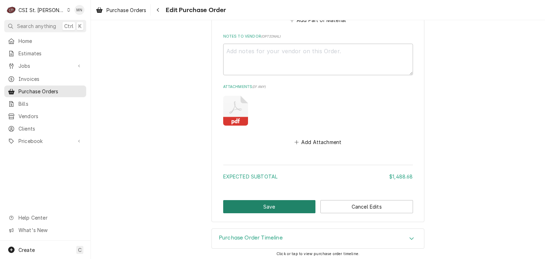
click at [256, 204] on button "Save" at bounding box center [269, 206] width 93 height 13
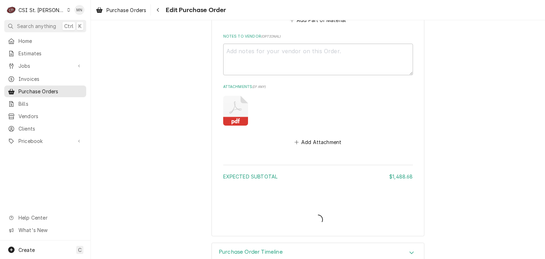
type textarea "x"
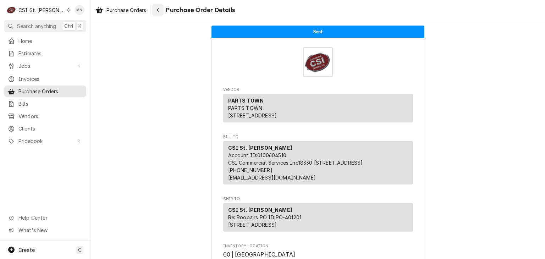
click at [163, 6] on button "Navigate back" at bounding box center [157, 9] width 11 height 11
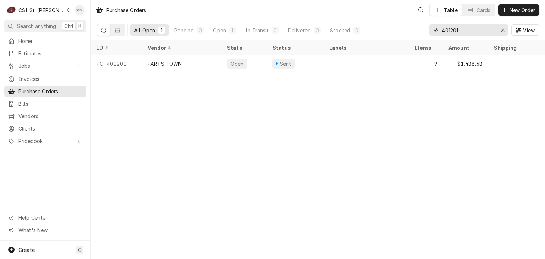
drag, startPoint x: 480, startPoint y: 33, endPoint x: 376, endPoint y: 30, distance: 104.4
click at [383, 32] on div "All Open 1 Pending 0 Open 1 In Transit 0 Delivered 0 Stocked 0 401201 View" at bounding box center [318, 30] width 443 height 20
type input "401134"
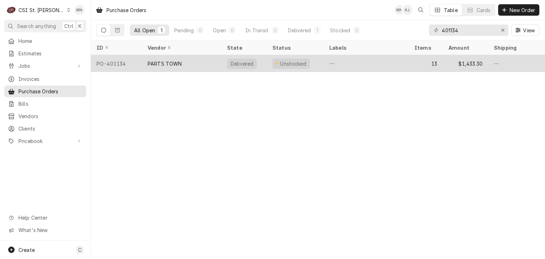
click at [190, 60] on div "PARTS TOWN" at bounding box center [182, 63] width 80 height 17
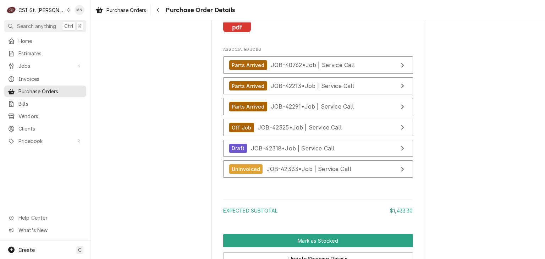
scroll to position [2573, 0]
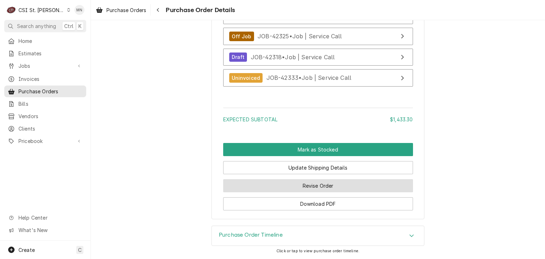
click at [314, 187] on button "Revise Order" at bounding box center [318, 185] width 190 height 13
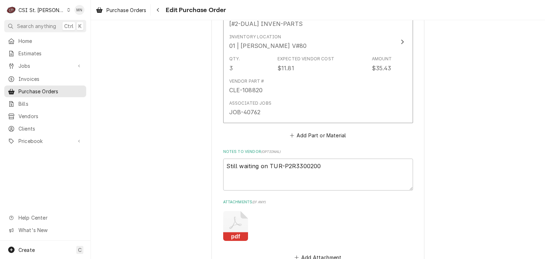
scroll to position [2530, 0]
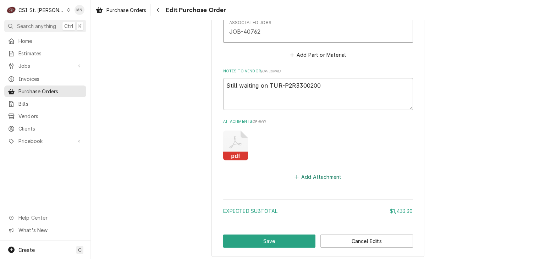
click at [324, 172] on button "Add Attachment" at bounding box center [318, 177] width 50 height 10
type textarea "x"
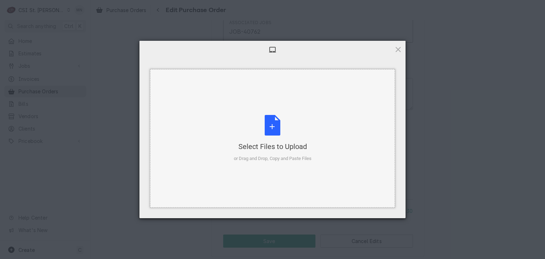
click at [278, 132] on div "Select Files to Upload or Drag and Drop, Copy and Paste Files" at bounding box center [273, 138] width 78 height 47
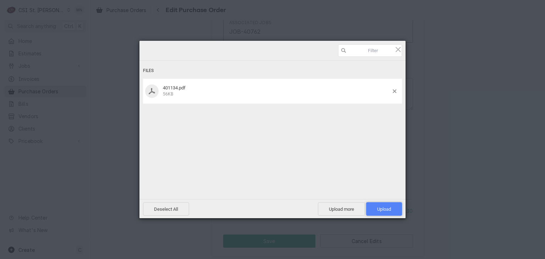
click at [389, 208] on span "Upload 1" at bounding box center [384, 209] width 14 height 5
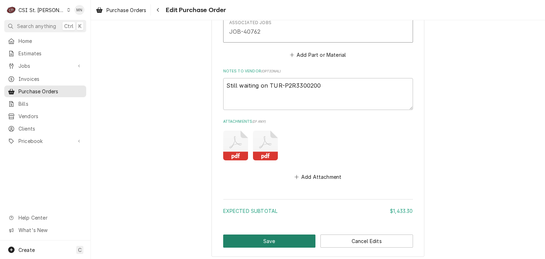
click at [256, 235] on button "Save" at bounding box center [269, 241] width 93 height 13
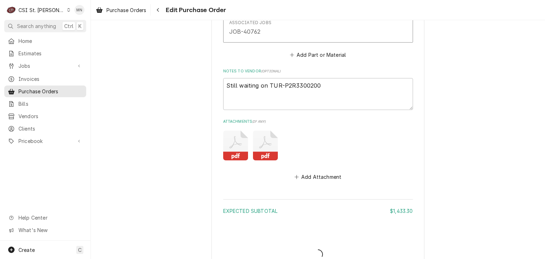
type textarea "x"
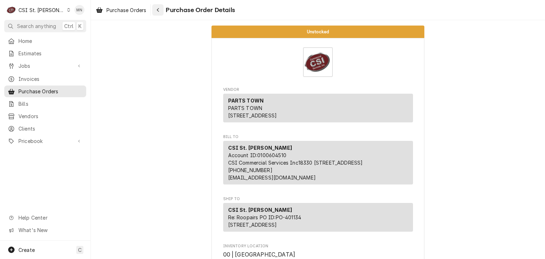
click at [160, 10] on icon "Navigate back" at bounding box center [158, 9] width 3 height 5
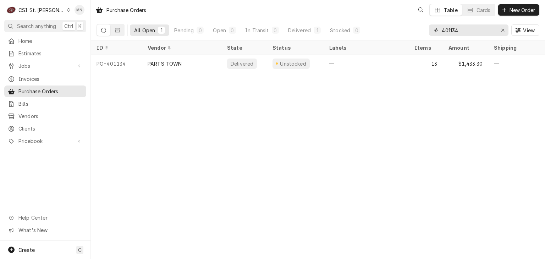
drag, startPoint x: 462, startPoint y: 26, endPoint x: 409, endPoint y: 29, distance: 53.3
click at [409, 29] on div "All Open 1 Pending 0 Open 0 In Transit 0 Delivered 1 Stocked 0 401134 View" at bounding box center [318, 30] width 443 height 20
type input "401094"
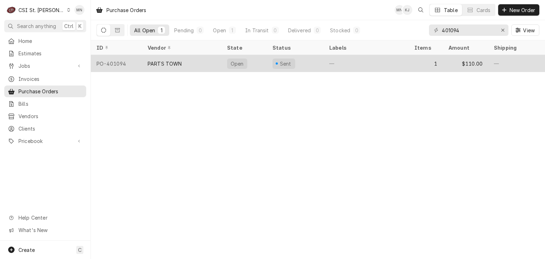
click at [189, 65] on div "PARTS TOWN" at bounding box center [182, 63] width 80 height 17
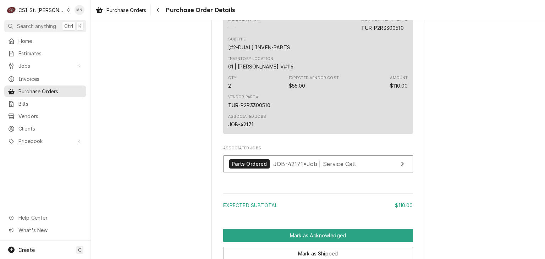
scroll to position [584, 0]
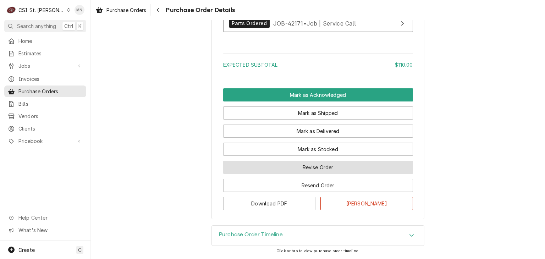
click at [323, 173] on button "Revise Order" at bounding box center [318, 167] width 190 height 13
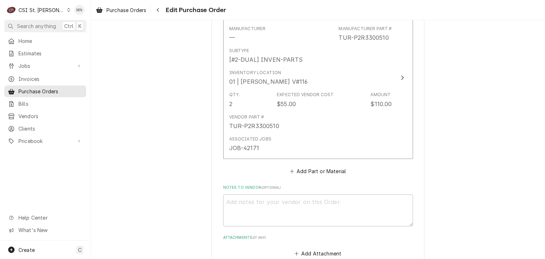
scroll to position [454, 0]
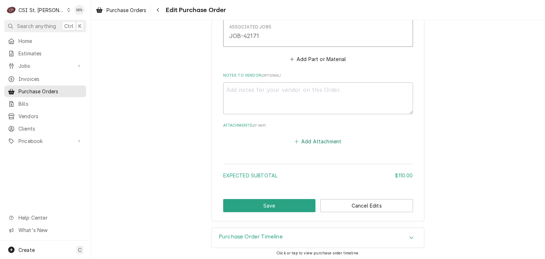
click at [315, 142] on button "Add Attachment" at bounding box center [318, 141] width 50 height 10
type textarea "x"
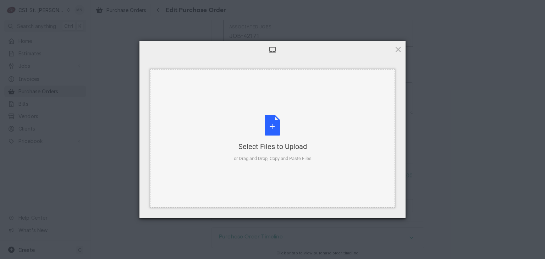
click at [257, 144] on div "Select Files to Upload" at bounding box center [273, 147] width 78 height 10
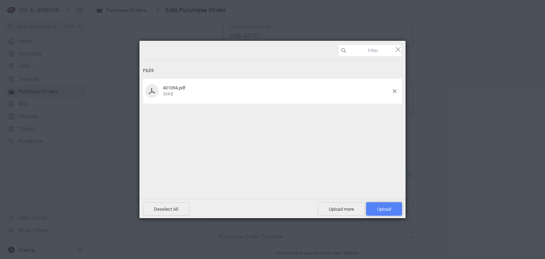
click at [386, 210] on span "Upload 1" at bounding box center [384, 209] width 14 height 5
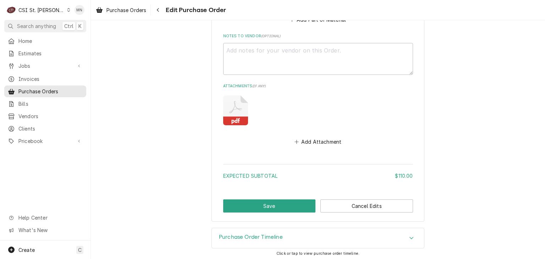
scroll to position [494, 0]
click at [265, 205] on button "Save" at bounding box center [269, 205] width 93 height 13
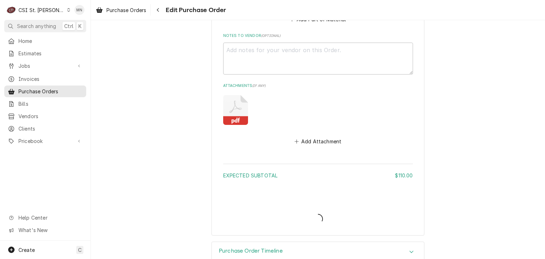
type textarea "x"
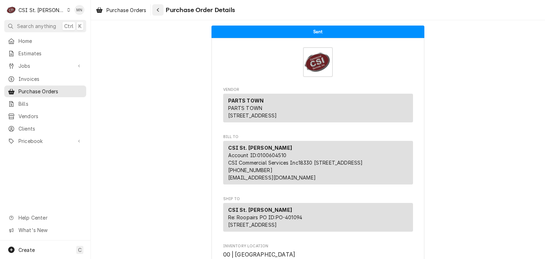
click at [165, 9] on span "Purchase Order Details" at bounding box center [199, 10] width 71 height 10
click at [159, 10] on icon "Navigate back" at bounding box center [158, 9] width 3 height 5
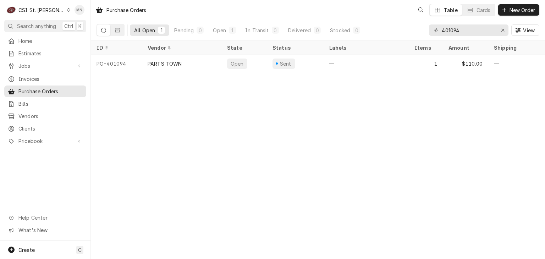
click at [41, 10] on div "CSI St. [PERSON_NAME]" at bounding box center [41, 9] width 46 height 7
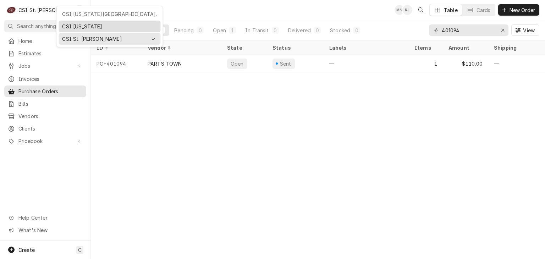
click at [84, 23] on div "CSI [US_STATE]" at bounding box center [109, 26] width 95 height 7
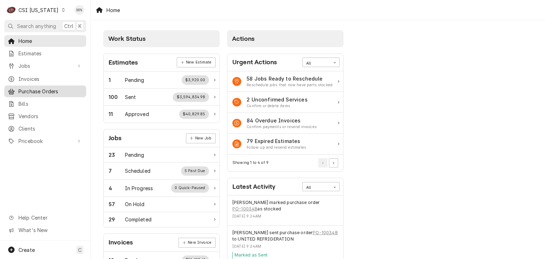
click at [43, 89] on span "Purchase Orders" at bounding box center [50, 91] width 64 height 7
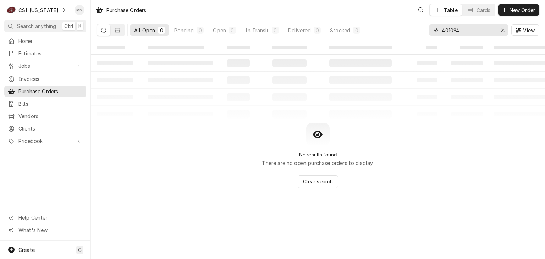
drag, startPoint x: 472, startPoint y: 28, endPoint x: 400, endPoint y: 28, distance: 72.4
click at [413, 29] on div "All Open 0 Pending 0 Open 0 In Transit 0 Delivered 0 Stocked 0 401094 View" at bounding box center [318, 30] width 443 height 20
type input "100350"
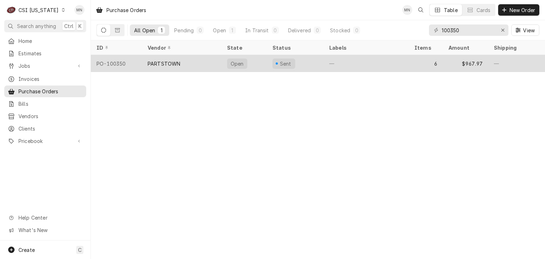
click at [182, 60] on div "PARTSTOWN" at bounding box center [182, 63] width 80 height 17
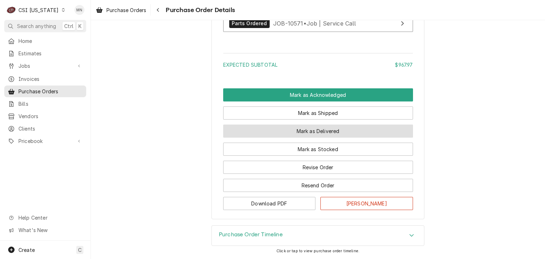
scroll to position [1303, 0]
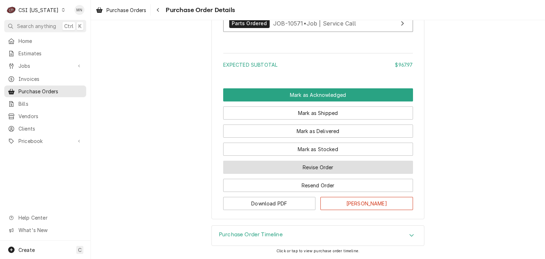
click at [316, 168] on button "Revise Order" at bounding box center [318, 167] width 190 height 13
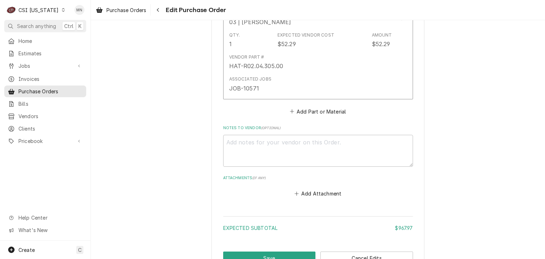
scroll to position [1259, 0]
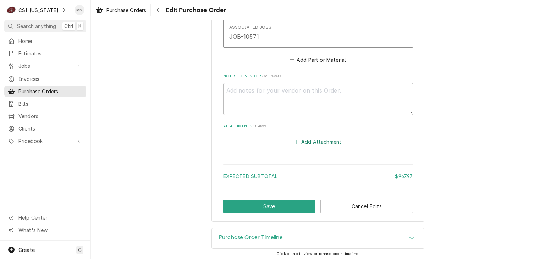
click at [327, 142] on button "Add Attachment" at bounding box center [318, 142] width 50 height 10
type textarea "x"
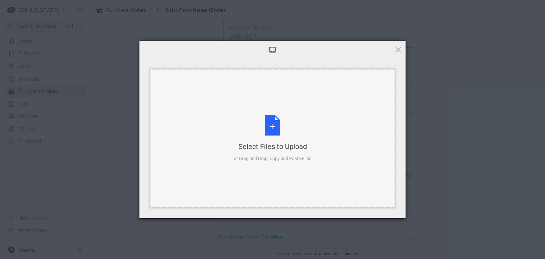
click at [279, 131] on div "Select Files to Upload or Drag and Drop, Copy and Paste Files" at bounding box center [273, 138] width 78 height 47
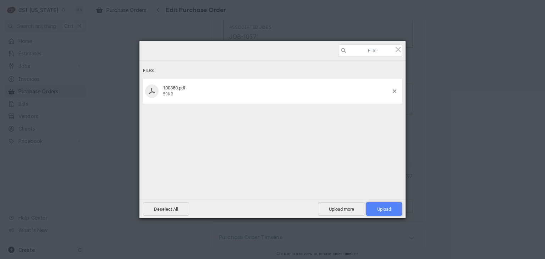
click at [382, 208] on span "Upload 1" at bounding box center [384, 209] width 14 height 5
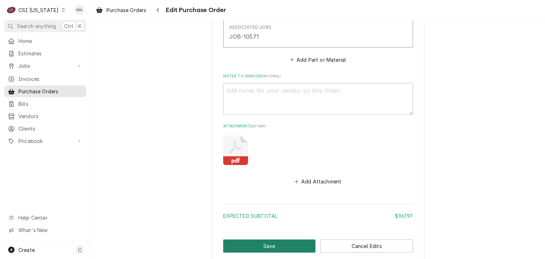
click at [287, 240] on button "Save" at bounding box center [269, 246] width 93 height 13
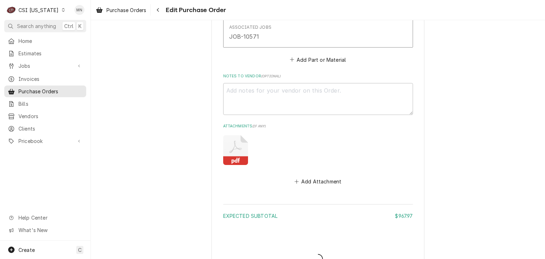
type textarea "x"
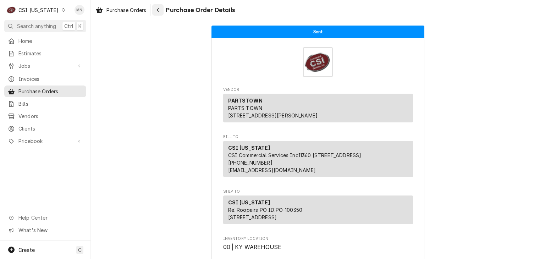
click at [162, 10] on div "Navigate back" at bounding box center [157, 9] width 7 height 7
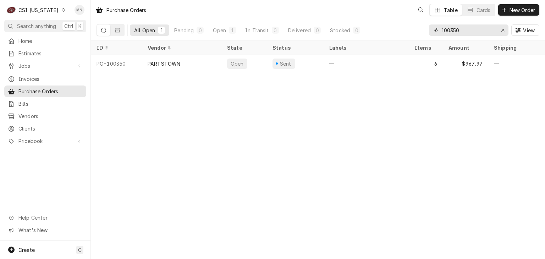
click at [465, 29] on input "100350" at bounding box center [468, 29] width 53 height 11
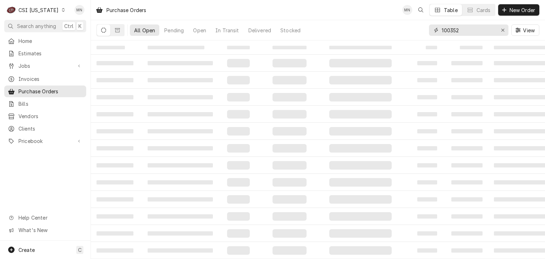
type input "100352"
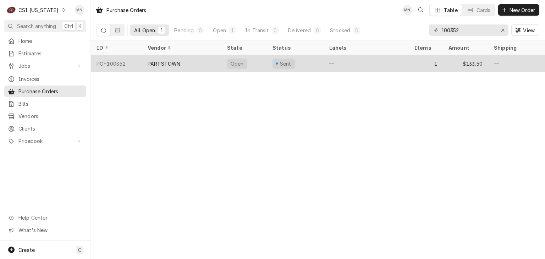
click at [187, 61] on div "PARTSTOWN" at bounding box center [182, 63] width 80 height 17
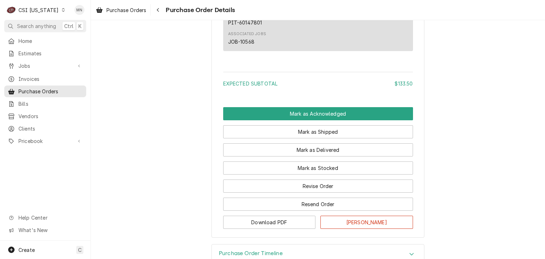
scroll to position [541, 0]
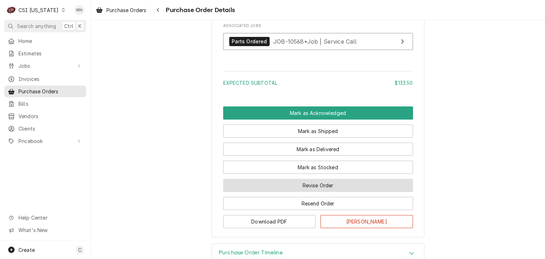
click at [311, 192] on button "Revise Order" at bounding box center [318, 185] width 190 height 13
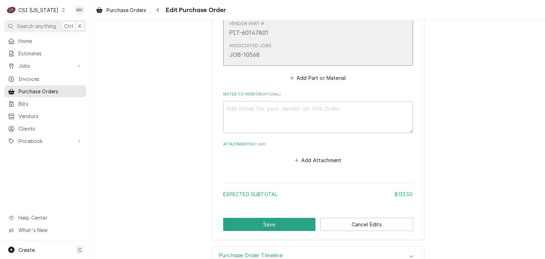
scroll to position [430, 0]
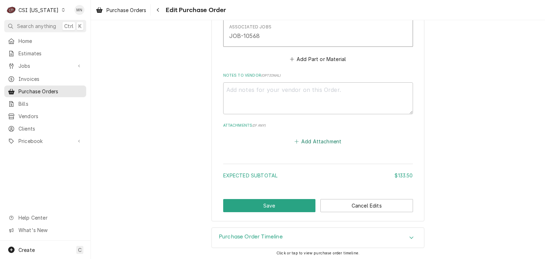
click at [321, 142] on button "Add Attachment" at bounding box center [318, 141] width 50 height 10
type textarea "x"
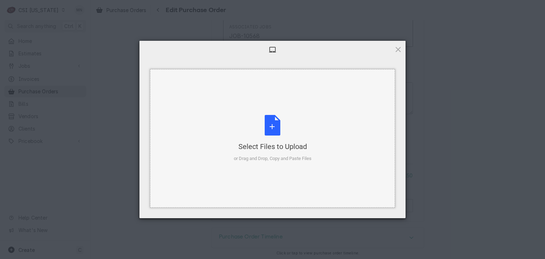
click at [276, 138] on div "Select Files to Upload or Drag and Drop, Copy and Paste Files" at bounding box center [273, 138] width 78 height 47
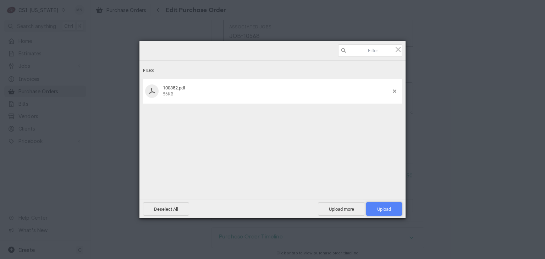
click at [387, 208] on span "Upload 1" at bounding box center [384, 209] width 14 height 5
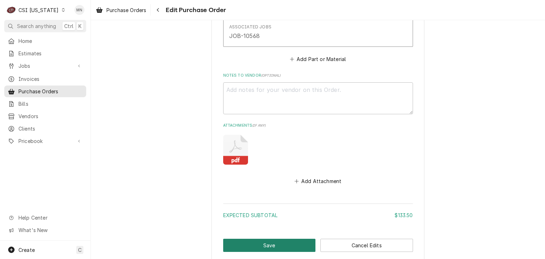
click at [294, 245] on button "Save" at bounding box center [269, 245] width 93 height 13
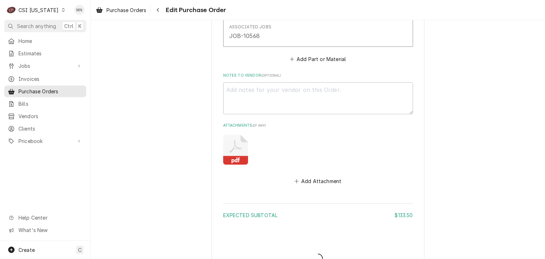
type textarea "x"
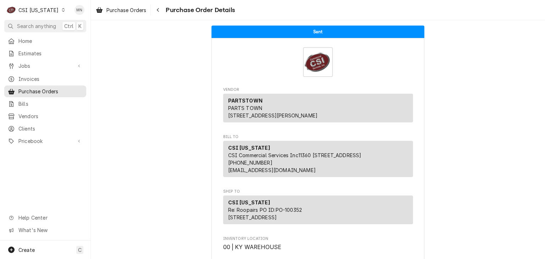
click at [40, 12] on div "CSI [US_STATE]" at bounding box center [38, 9] width 40 height 7
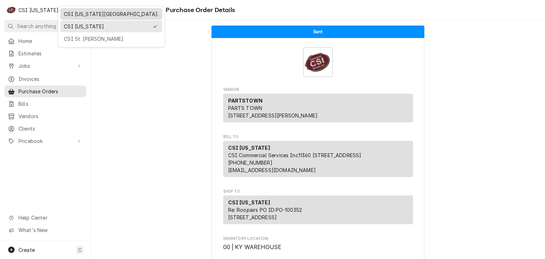
click at [68, 16] on div "CSI [US_STATE][GEOGRAPHIC_DATA]." at bounding box center [111, 13] width 95 height 7
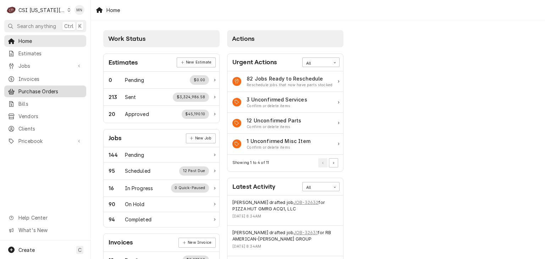
click at [45, 89] on span "Purchase Orders" at bounding box center [50, 91] width 64 height 7
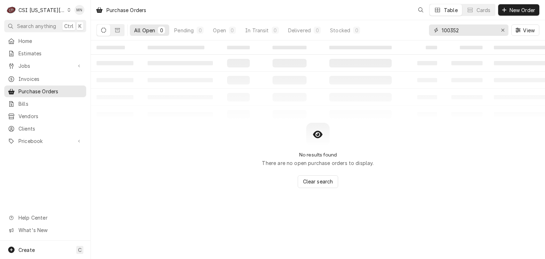
drag, startPoint x: 467, startPoint y: 28, endPoint x: 377, endPoint y: 34, distance: 89.3
click at [385, 34] on div "All Open 0 Pending 0 Open 0 In Transit 0 Delivered 0 Stocked 0 100352 View" at bounding box center [318, 30] width 443 height 20
type input "301436"
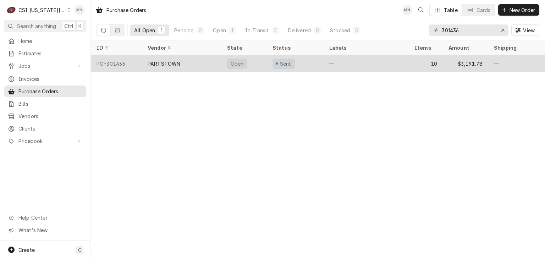
click at [198, 64] on div "PARTSTOWN" at bounding box center [182, 63] width 80 height 17
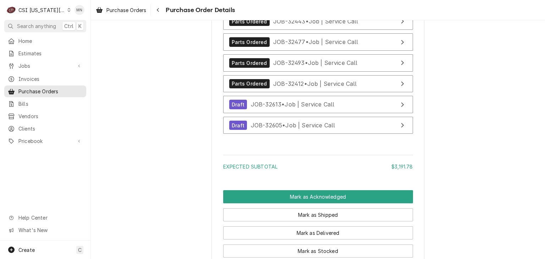
scroll to position [2004, 0]
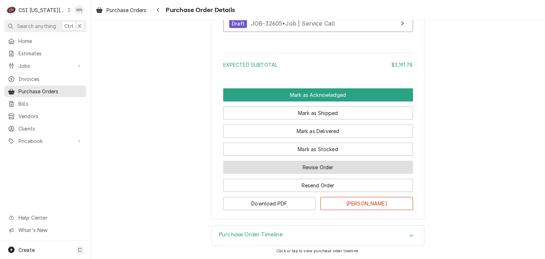
click at [316, 168] on button "Revise Order" at bounding box center [318, 167] width 190 height 13
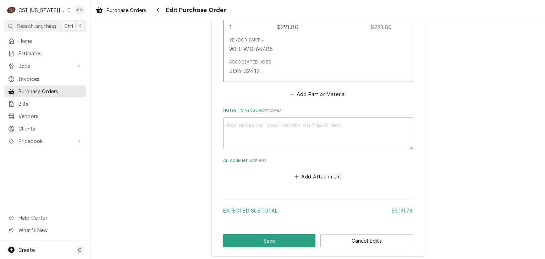
scroll to position [1944, 0]
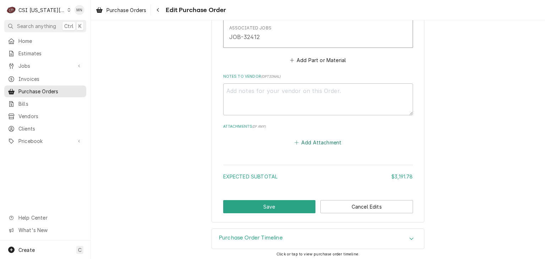
click at [318, 140] on button "Add Attachment" at bounding box center [318, 142] width 50 height 10
type textarea "x"
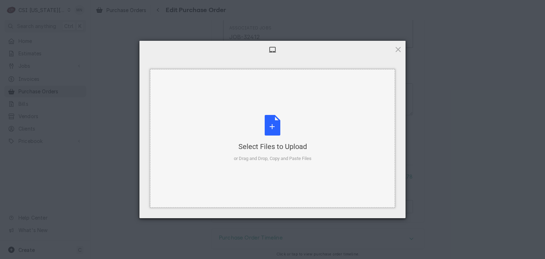
click at [280, 140] on div "Select Files to Upload or Drag and Drop, Copy and Paste Files" at bounding box center [273, 138] width 78 height 47
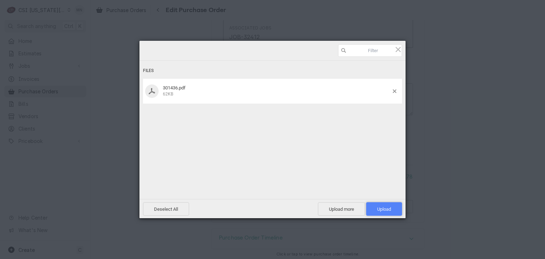
click at [391, 209] on span "Upload 1" at bounding box center [384, 209] width 14 height 5
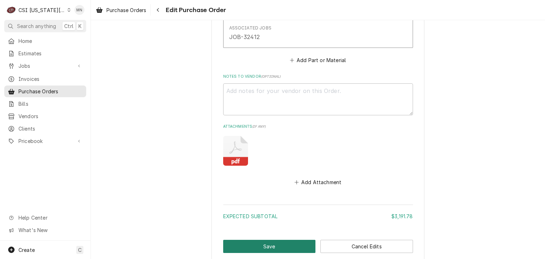
click at [283, 242] on button "Save" at bounding box center [269, 246] width 93 height 13
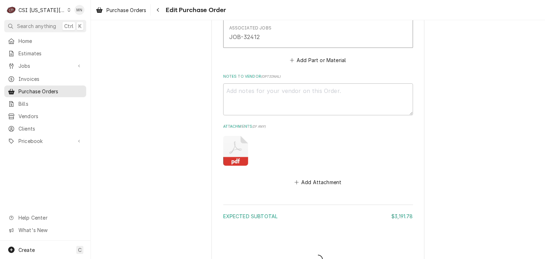
type textarea "x"
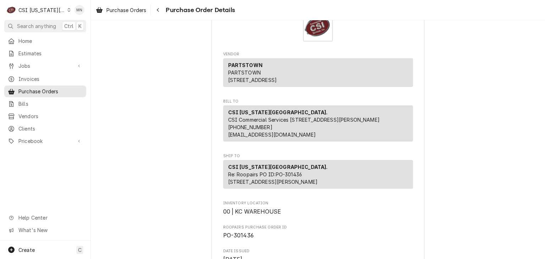
scroll to position [71, 0]
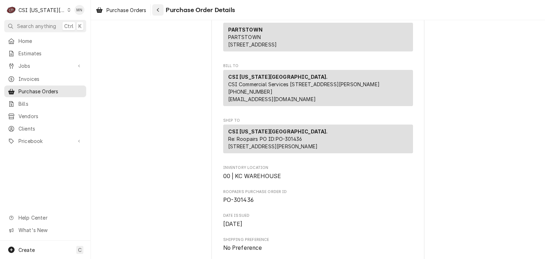
click at [162, 12] on div "Navigate back" at bounding box center [157, 9] width 7 height 7
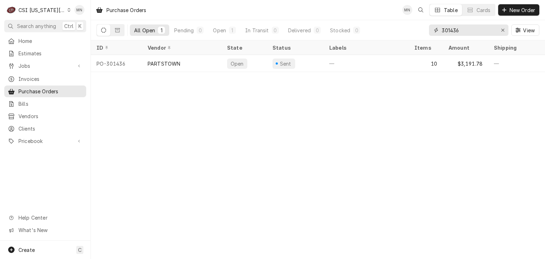
drag, startPoint x: 465, startPoint y: 27, endPoint x: 365, endPoint y: 32, distance: 100.6
click at [367, 32] on div "All Open 1 Pending 0 Open 1 In Transit 0 Delivered 0 Stocked 0 301436 View" at bounding box center [318, 30] width 443 height 20
type input "301445"
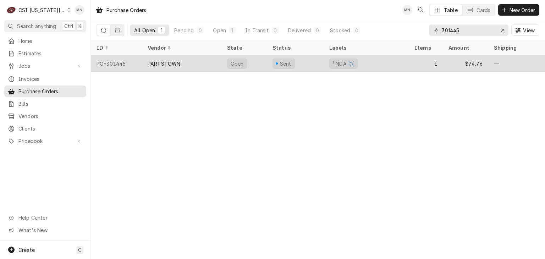
click at [199, 62] on div "PARTSTOWN" at bounding box center [182, 63] width 80 height 17
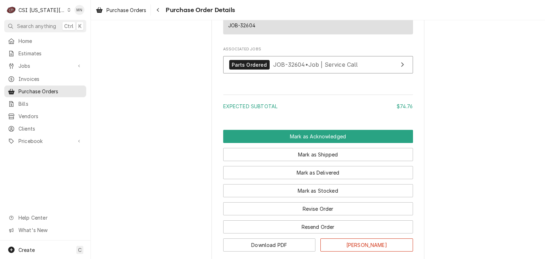
scroll to position [606, 0]
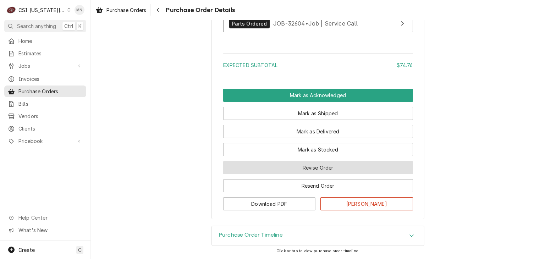
click at [266, 168] on button "Revise Order" at bounding box center [318, 167] width 190 height 13
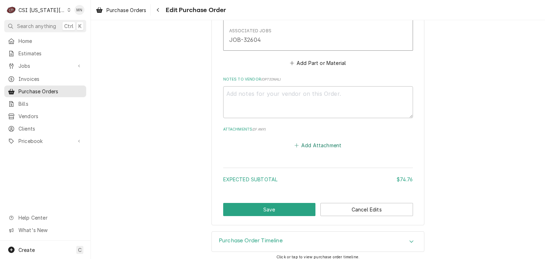
scroll to position [430, 0]
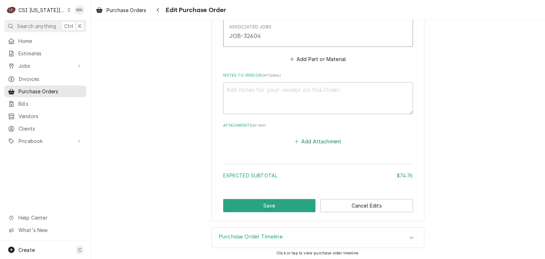
click at [309, 139] on button "Add Attachment" at bounding box center [318, 141] width 50 height 10
type textarea "x"
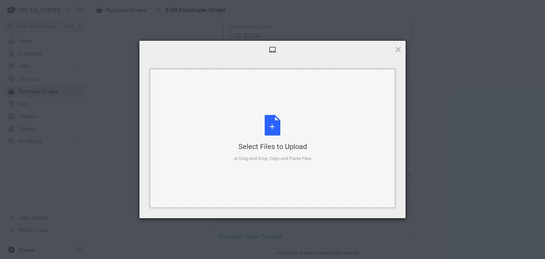
click at [272, 129] on div "Select Files to Upload or Drag and Drop, Copy and Paste Files" at bounding box center [273, 138] width 78 height 47
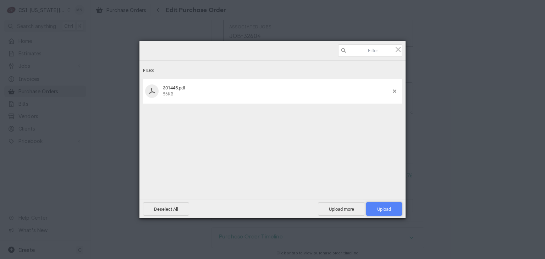
click at [380, 208] on span "Upload 1" at bounding box center [384, 209] width 14 height 5
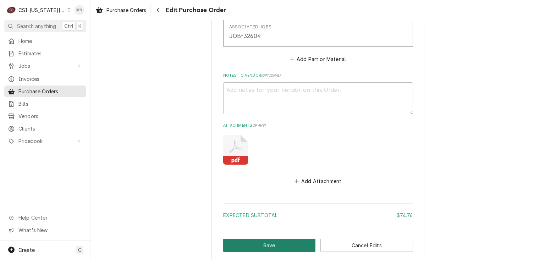
click at [267, 240] on button "Save" at bounding box center [269, 245] width 93 height 13
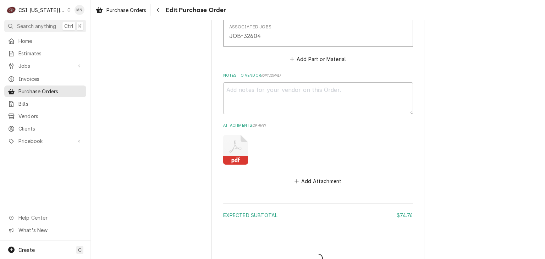
type textarea "x"
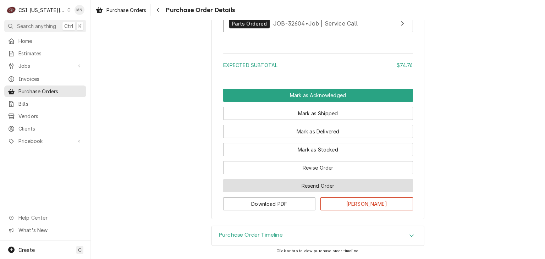
scroll to position [666, 0]
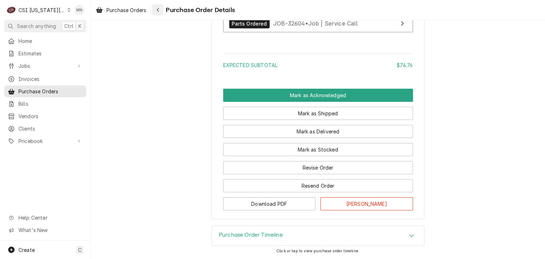
click at [159, 7] on div "Navigate back" at bounding box center [157, 9] width 7 height 7
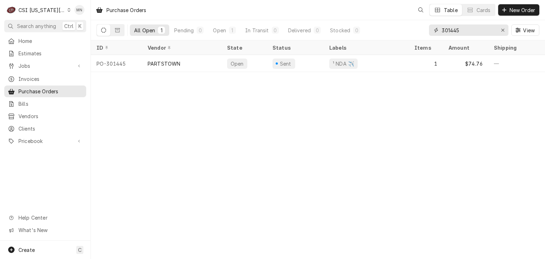
drag, startPoint x: 475, startPoint y: 32, endPoint x: 370, endPoint y: 28, distance: 105.5
click at [380, 29] on div "All Open 1 Pending 0 Open 1 In Transit 0 Delivered 0 Stocked 0 301445 View" at bounding box center [318, 30] width 443 height 20
type input "301364"
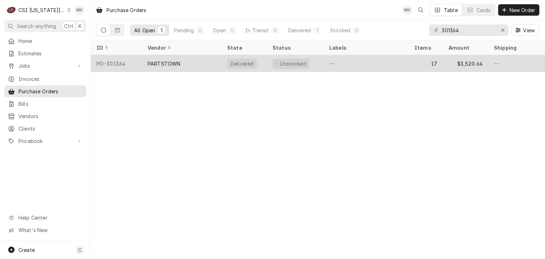
click at [205, 60] on div "PARTSTOWN" at bounding box center [182, 63] width 80 height 17
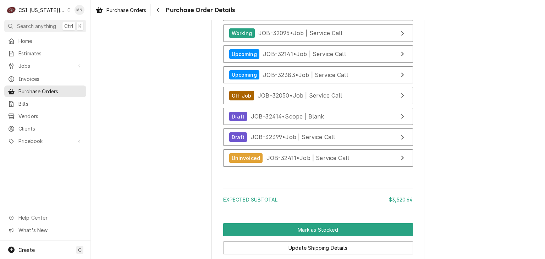
scroll to position [3225, 0]
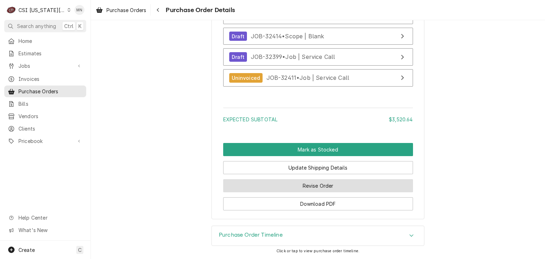
click at [320, 187] on button "Revise Order" at bounding box center [318, 185] width 190 height 13
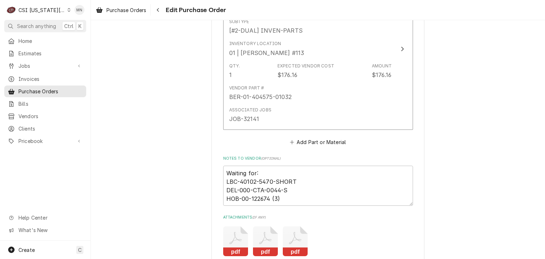
scroll to position [3124, 0]
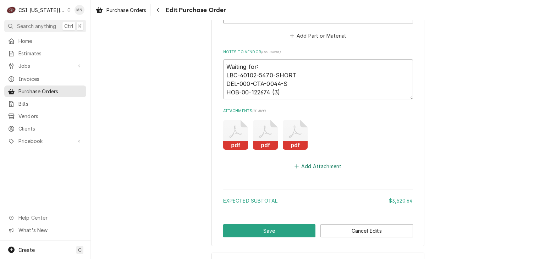
click at [327, 162] on button "Add Attachment" at bounding box center [318, 167] width 50 height 10
type textarea "x"
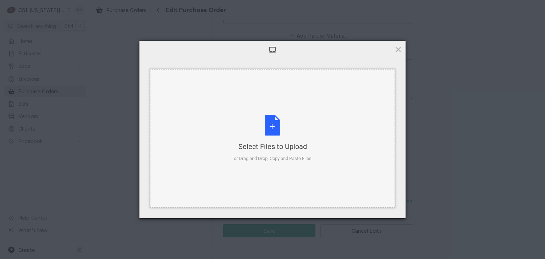
click at [274, 135] on div "Select Files to Upload or Drag and Drop, Copy and Paste Files" at bounding box center [273, 138] width 78 height 47
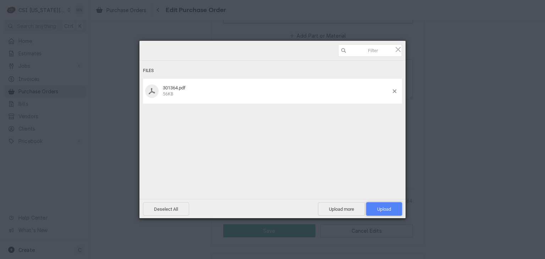
click at [386, 208] on span "Upload 1" at bounding box center [384, 209] width 14 height 5
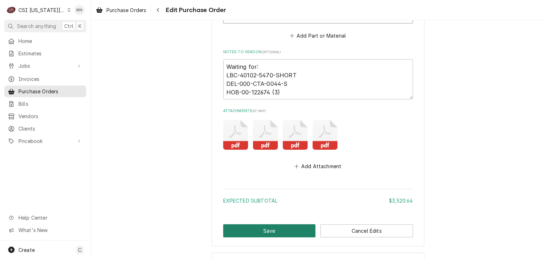
click at [260, 224] on button "Save" at bounding box center [269, 230] width 93 height 13
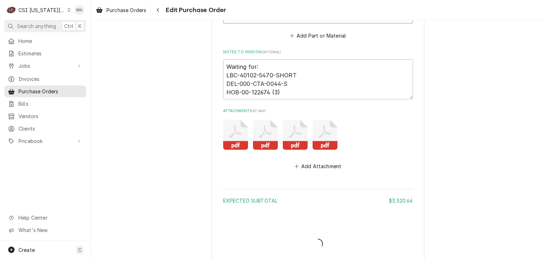
type textarea "x"
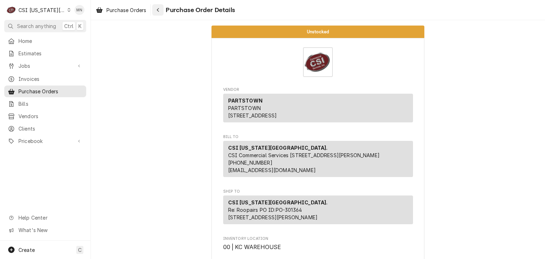
click at [160, 7] on icon "Navigate back" at bounding box center [158, 9] width 3 height 5
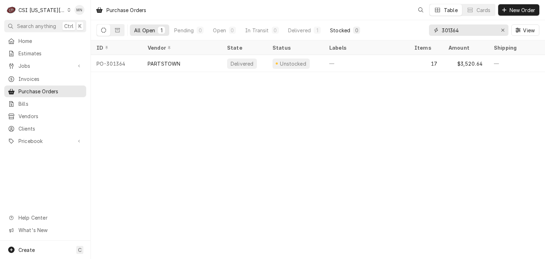
drag, startPoint x: 469, startPoint y: 31, endPoint x: 327, endPoint y: 32, distance: 142.0
click at [341, 32] on div "All Open 1 Pending 0 Open 0 In Transit 0 Delivered 1 Stocked 0 301364 View" at bounding box center [318, 30] width 443 height 20
type input "2"
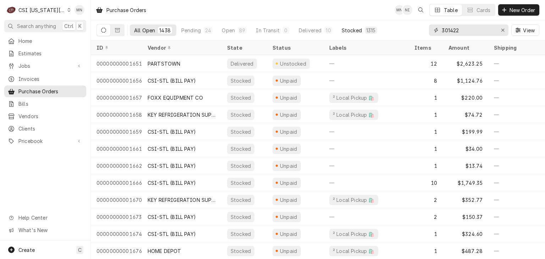
type input "301422"
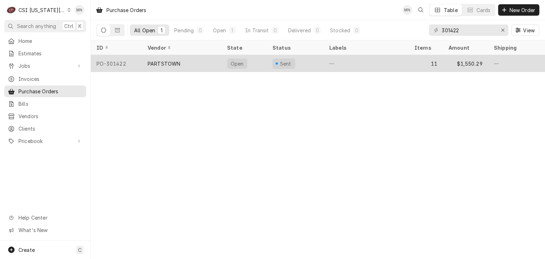
click at [143, 61] on div "PARTSTOWN" at bounding box center [182, 63] width 80 height 17
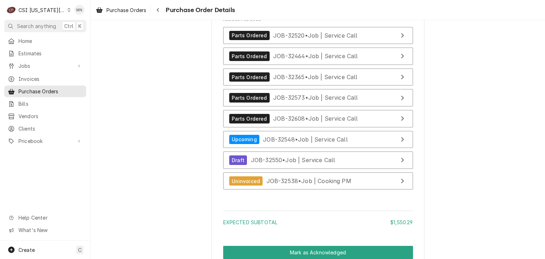
scroll to position [2231, 0]
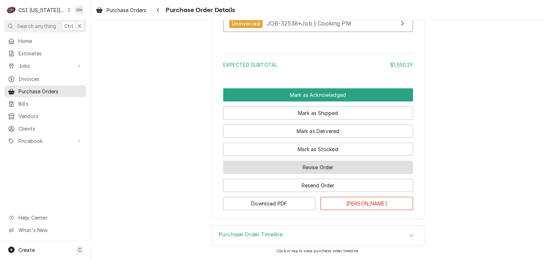
click at [307, 169] on button "Revise Order" at bounding box center [318, 167] width 190 height 13
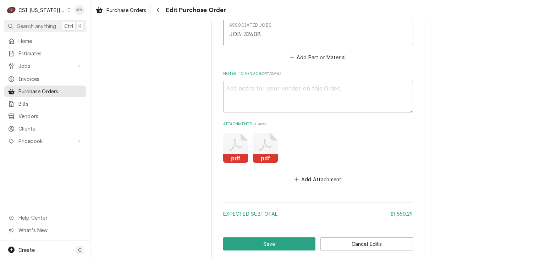
scroll to position [2127, 0]
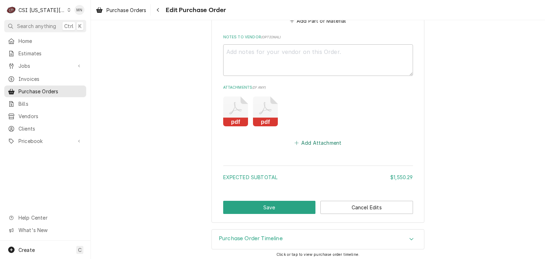
click at [313, 139] on button "Add Attachment" at bounding box center [318, 143] width 50 height 10
type textarea "x"
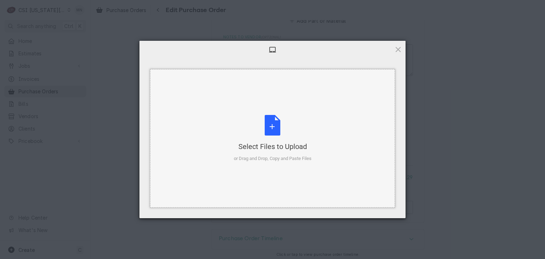
click at [267, 108] on div "Select Files to Upload or Drag and Drop, Copy and Paste Files" at bounding box center [272, 138] width 245 height 138
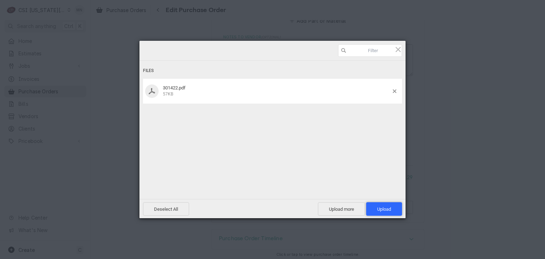
click at [391, 205] on span "Upload 1" at bounding box center [384, 208] width 36 height 13
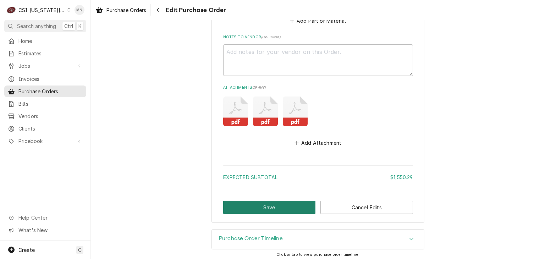
click at [251, 201] on button "Save" at bounding box center [269, 207] width 93 height 13
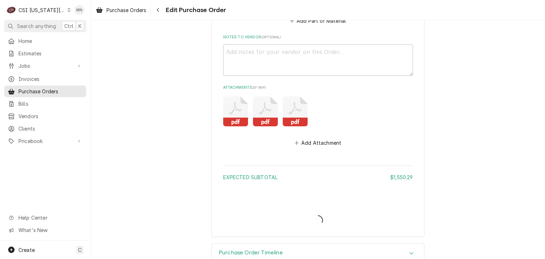
type textarea "x"
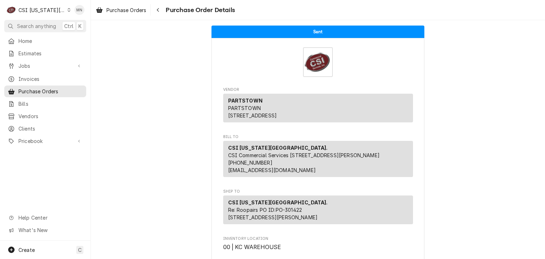
click at [45, 11] on div "CSI [US_STATE][GEOGRAPHIC_DATA]." at bounding box center [41, 9] width 47 height 7
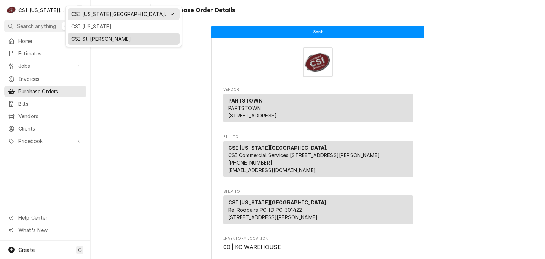
click at [78, 35] on div "CSI St. [PERSON_NAME]" at bounding box center [123, 38] width 105 height 7
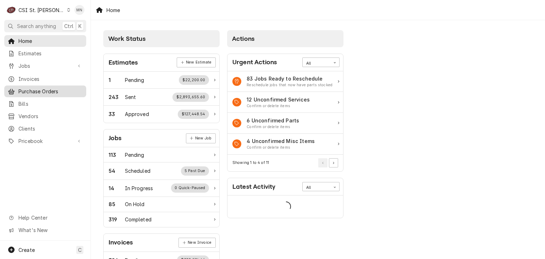
drag, startPoint x: 33, startPoint y: 90, endPoint x: 48, endPoint y: 86, distance: 16.0
click at [33, 90] on span "Purchase Orders" at bounding box center [50, 91] width 64 height 7
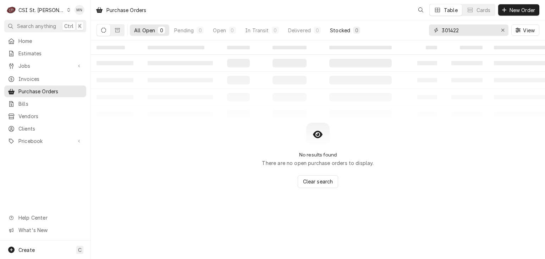
drag, startPoint x: 471, startPoint y: 29, endPoint x: 361, endPoint y: 28, distance: 110.1
click at [364, 28] on div "All Open 0 Pending 0 Open 0 In Transit 0 Delivered 0 Stocked 0 301422 View" at bounding box center [318, 30] width 443 height 20
type input "401040"
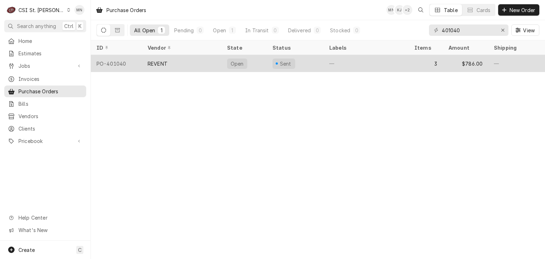
click at [209, 60] on div "REVENT" at bounding box center [182, 63] width 80 height 17
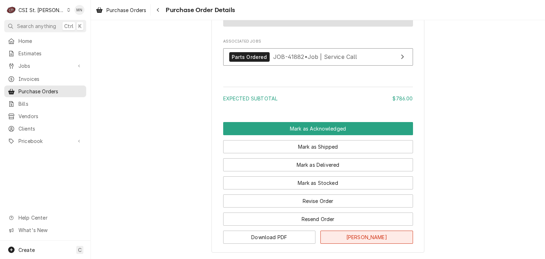
scroll to position [877, 0]
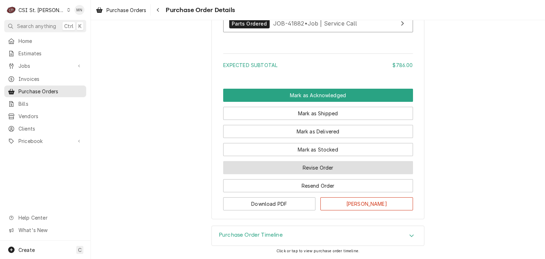
click at [306, 168] on button "Revise Order" at bounding box center [318, 167] width 190 height 13
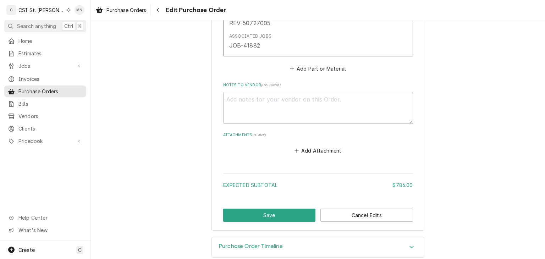
scroll to position [819, 0]
click at [310, 146] on button "Add Attachment" at bounding box center [318, 151] width 50 height 10
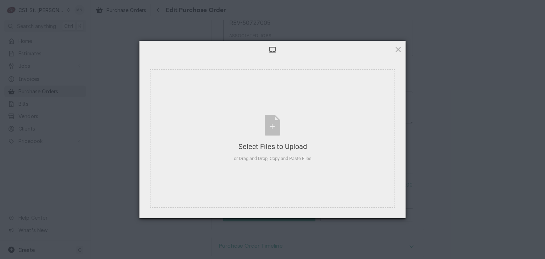
type textarea "x"
click at [288, 140] on div "Select Files to Upload or Drag and Drop, Copy and Paste Files" at bounding box center [273, 138] width 78 height 47
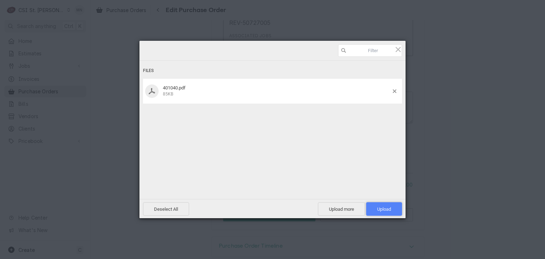
click at [386, 207] on span "Upload 1" at bounding box center [384, 209] width 14 height 5
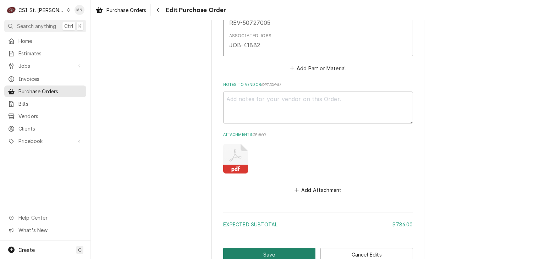
click at [266, 248] on button "Save" at bounding box center [269, 254] width 93 height 13
type textarea "x"
